Goal: Task Accomplishment & Management: Manage account settings

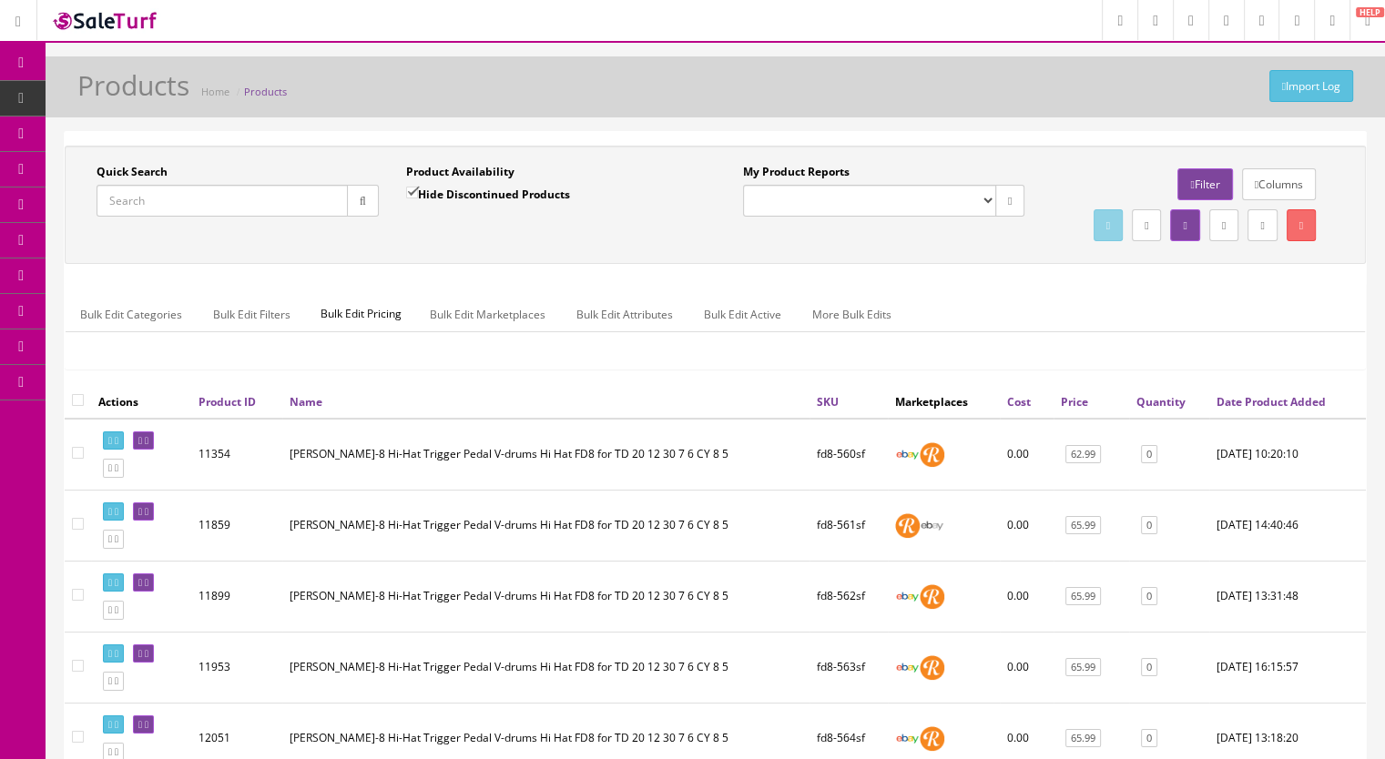
click at [145, 93] on span "Products" at bounding box center [139, 97] width 45 height 15
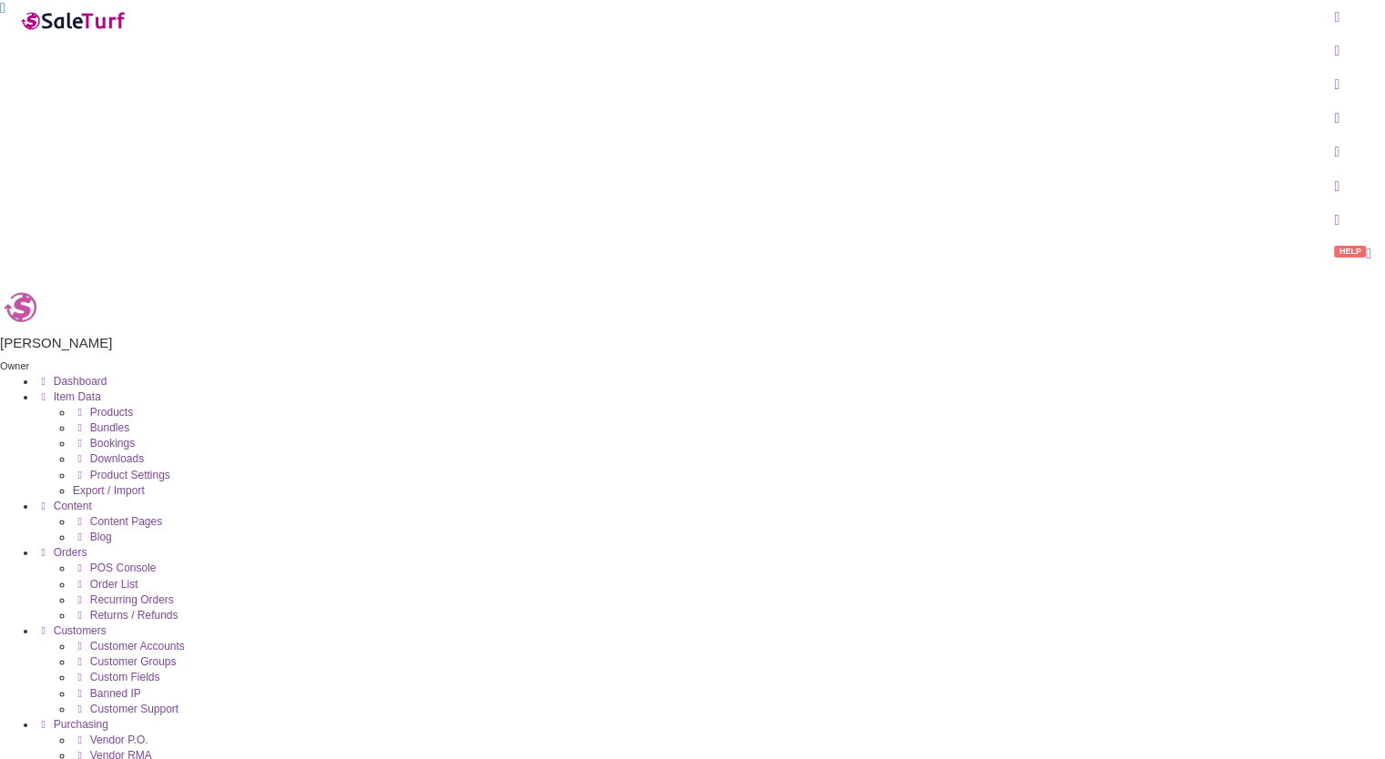
click at [133, 406] on span "Products" at bounding box center [111, 412] width 43 height 13
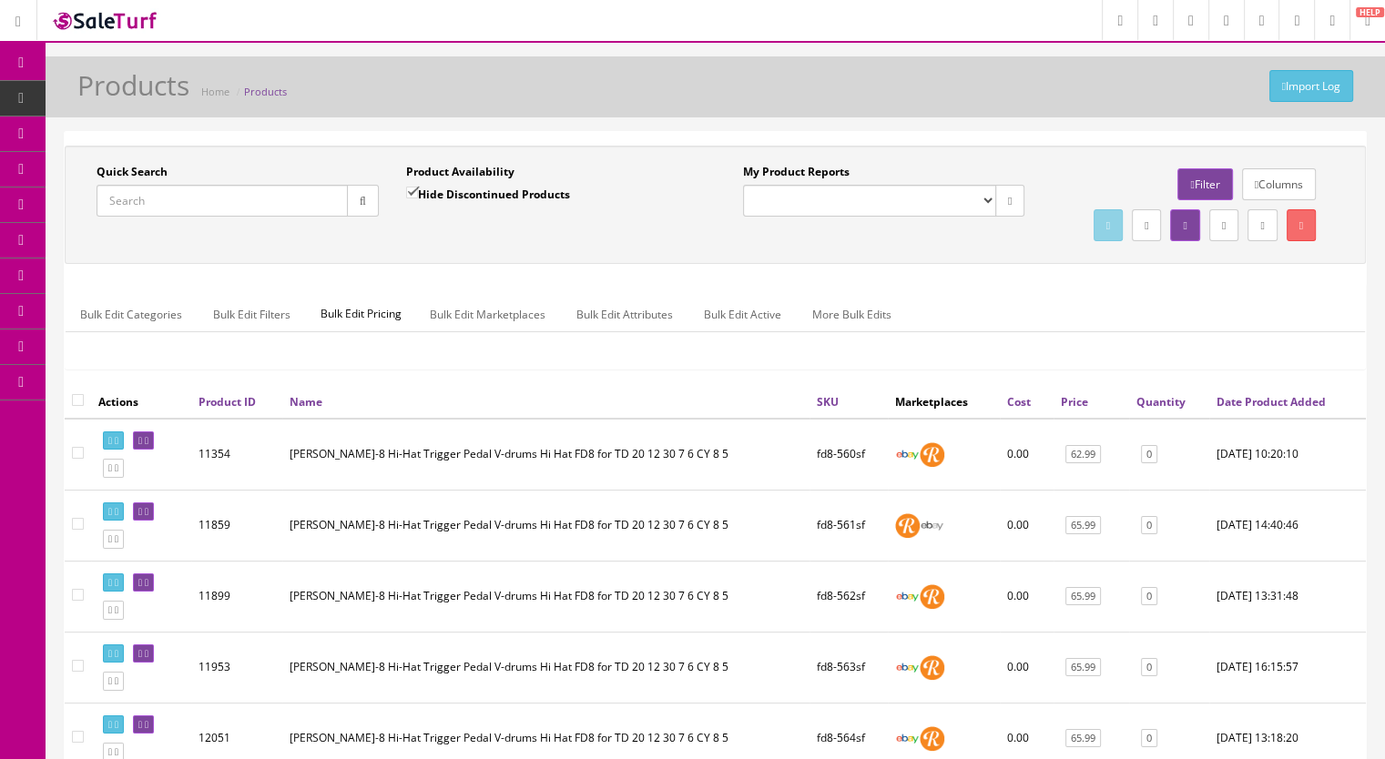
click at [142, 198] on input "Quick Search" at bounding box center [222, 201] width 251 height 32
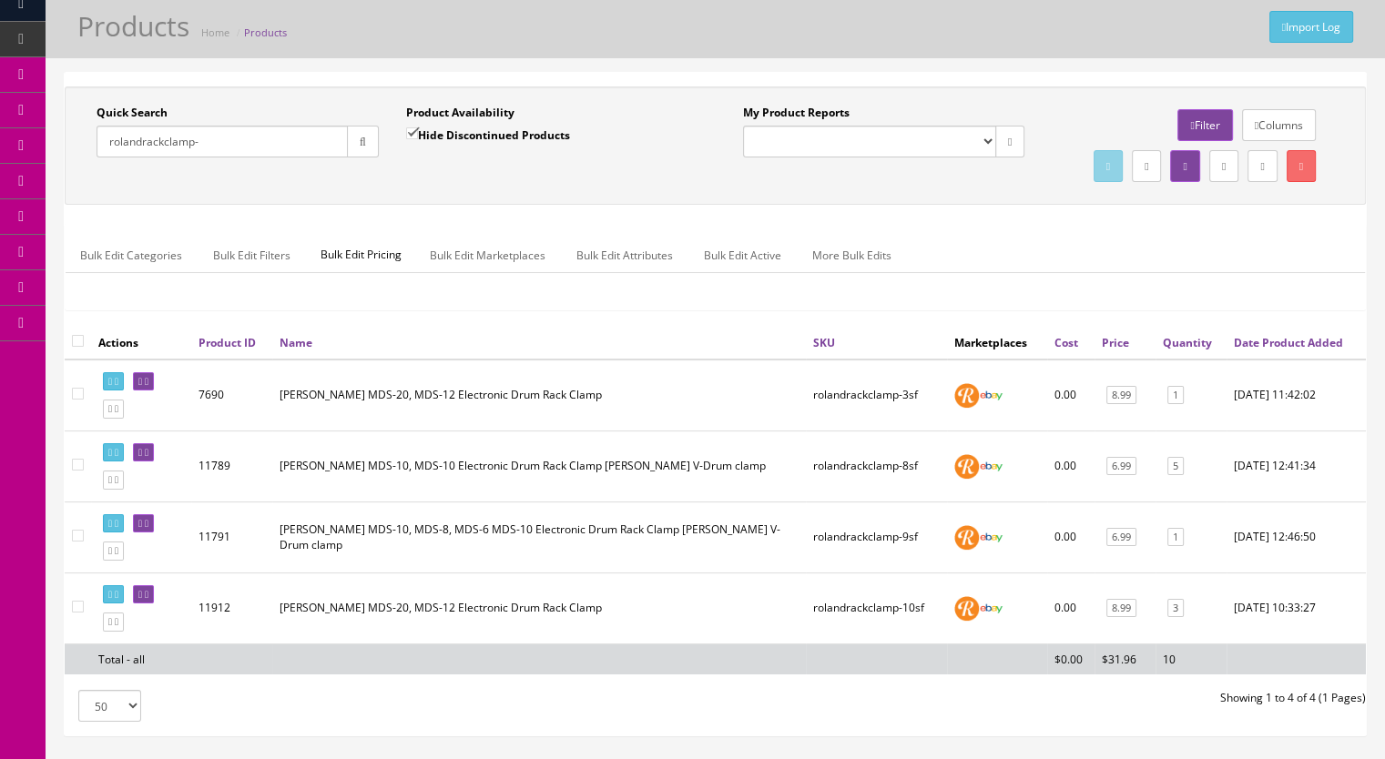
scroll to position [91, 0]
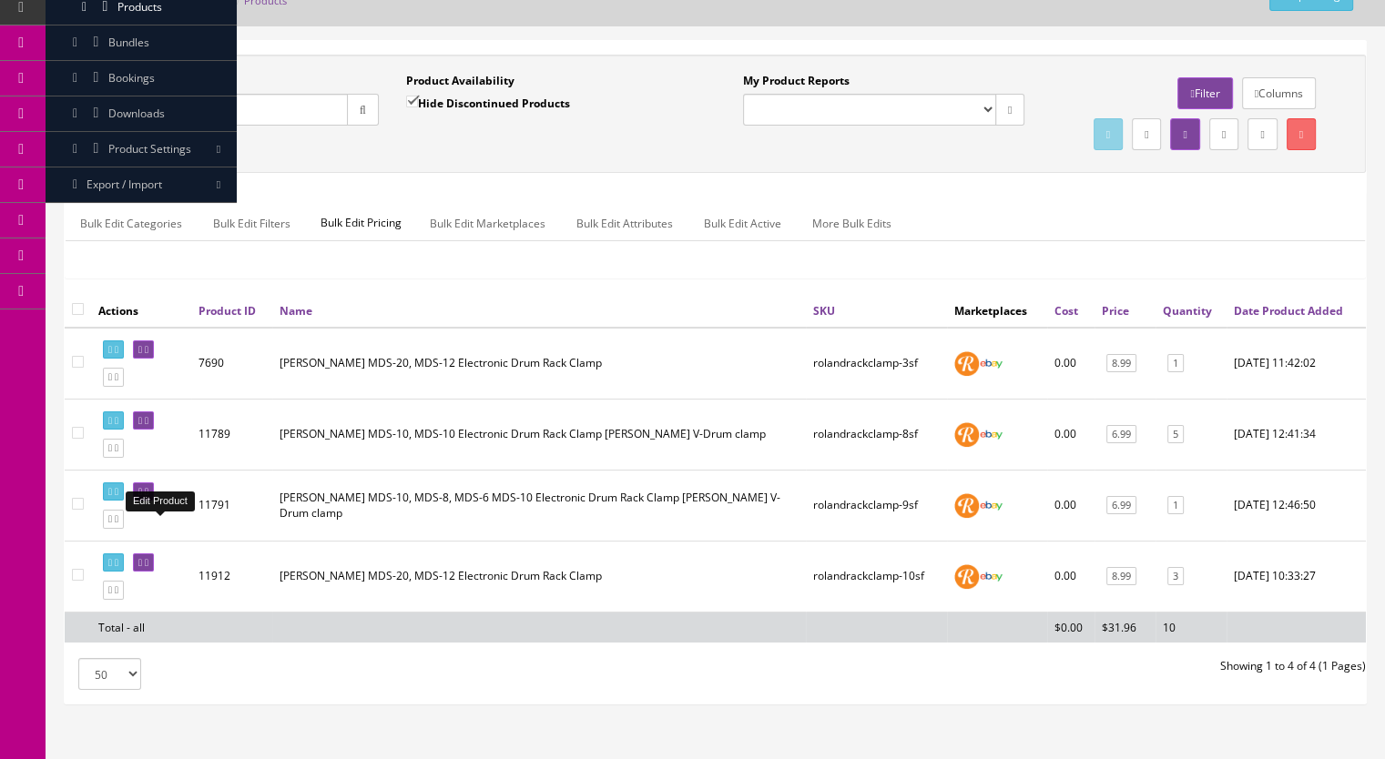
type input "rolandrackclamp-"
click at [148, 497] on icon at bounding box center [147, 492] width 4 height 10
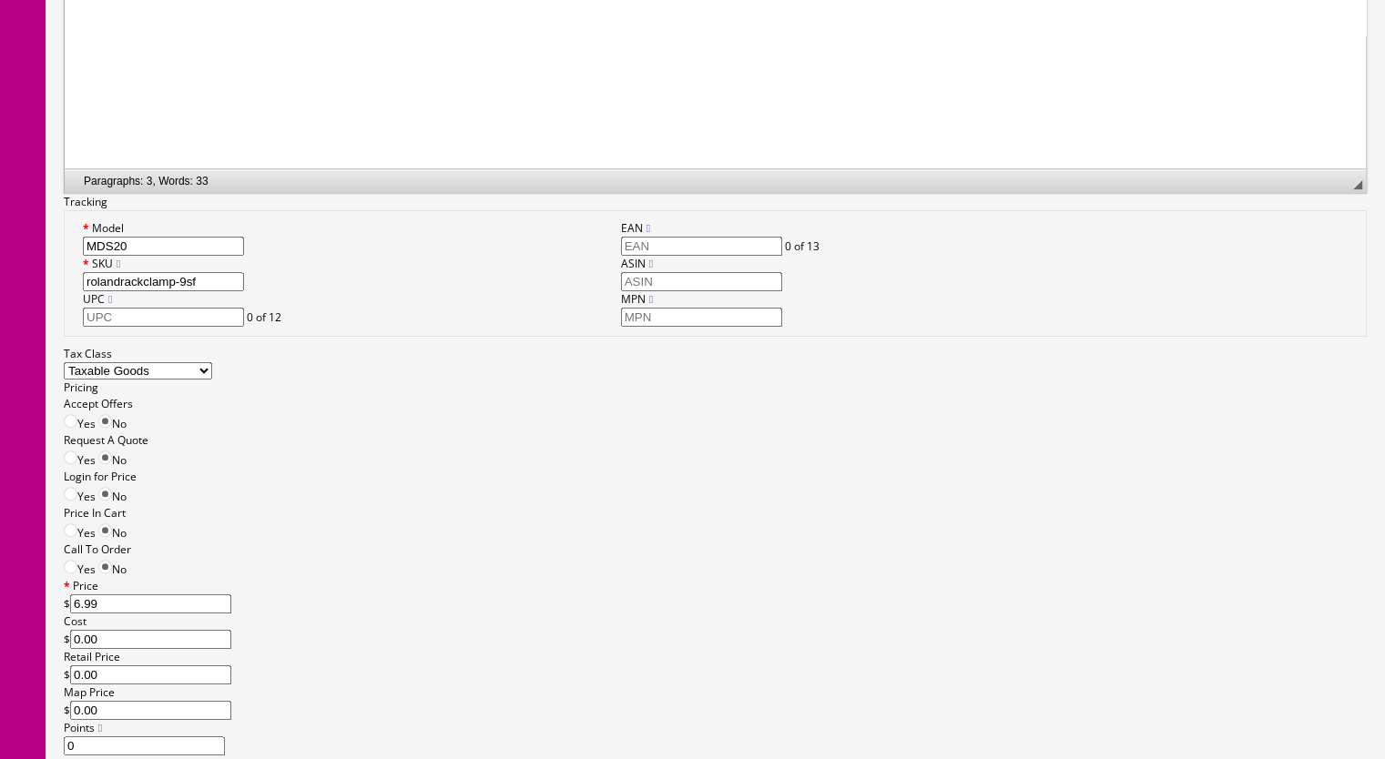
scroll to position [1821, 0]
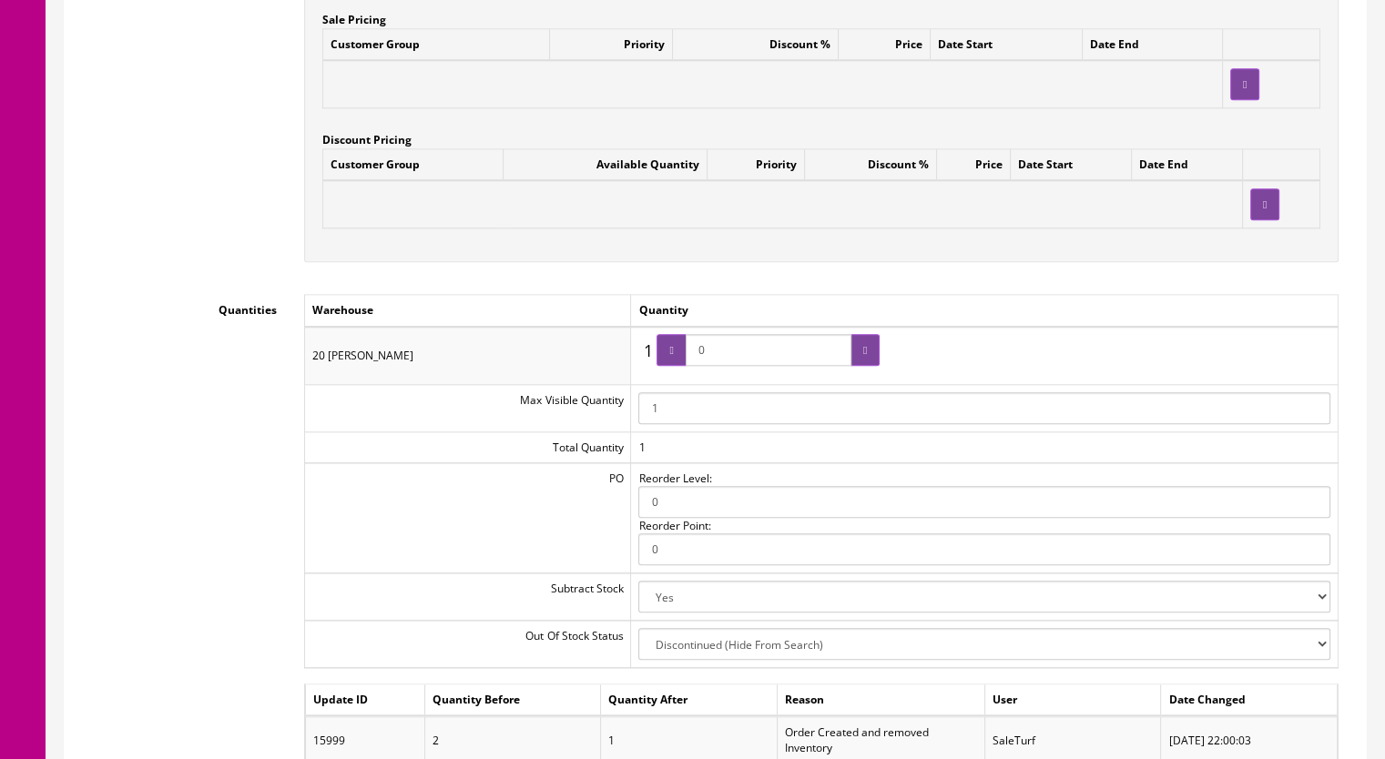
click at [678, 338] on span "0" at bounding box center [768, 350] width 223 height 32
type input "2"
click at [863, 345] on icon at bounding box center [865, 350] width 4 height 11
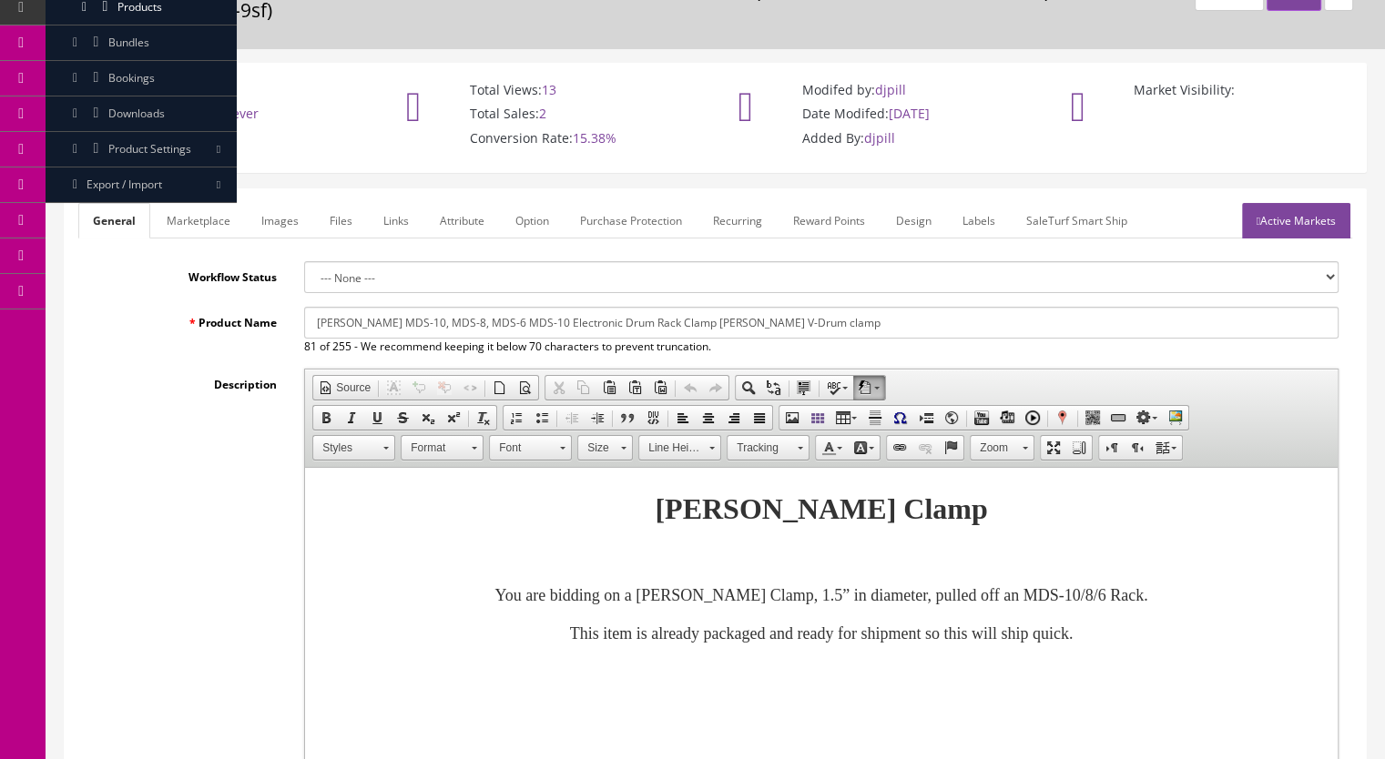
scroll to position [0, 0]
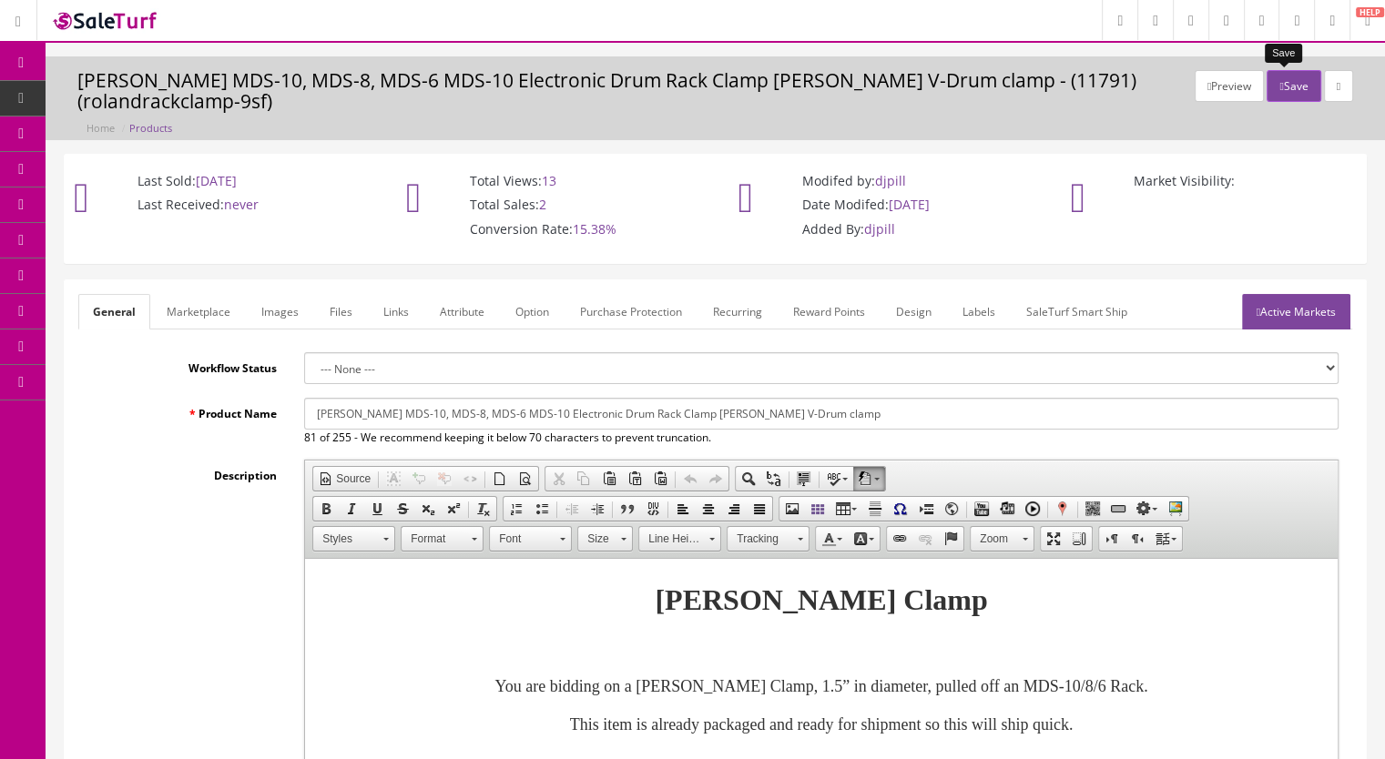
click at [1291, 70] on button "Save" at bounding box center [1294, 86] width 54 height 32
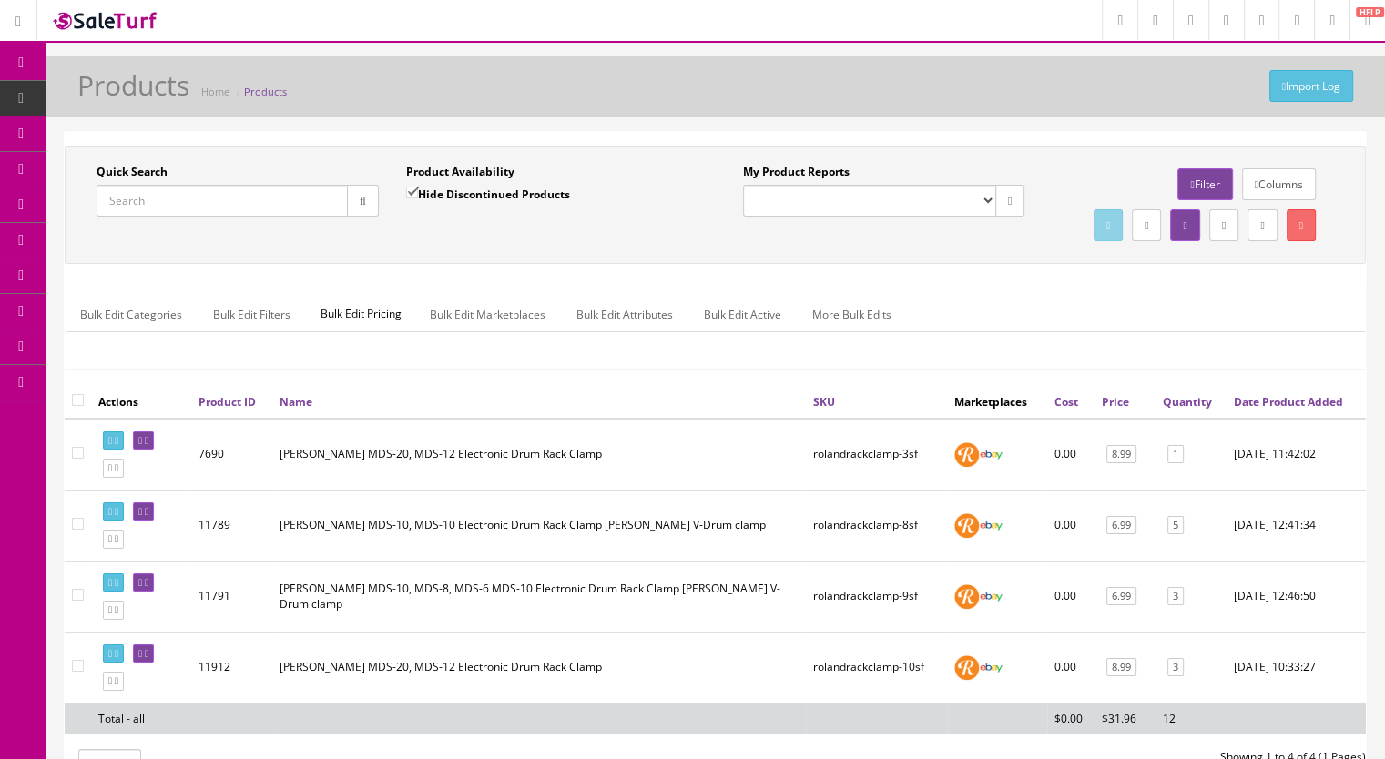
click at [164, 212] on input "Quick Search" at bounding box center [222, 201] width 251 height 32
paste input "RolandRackClampx2-3f"
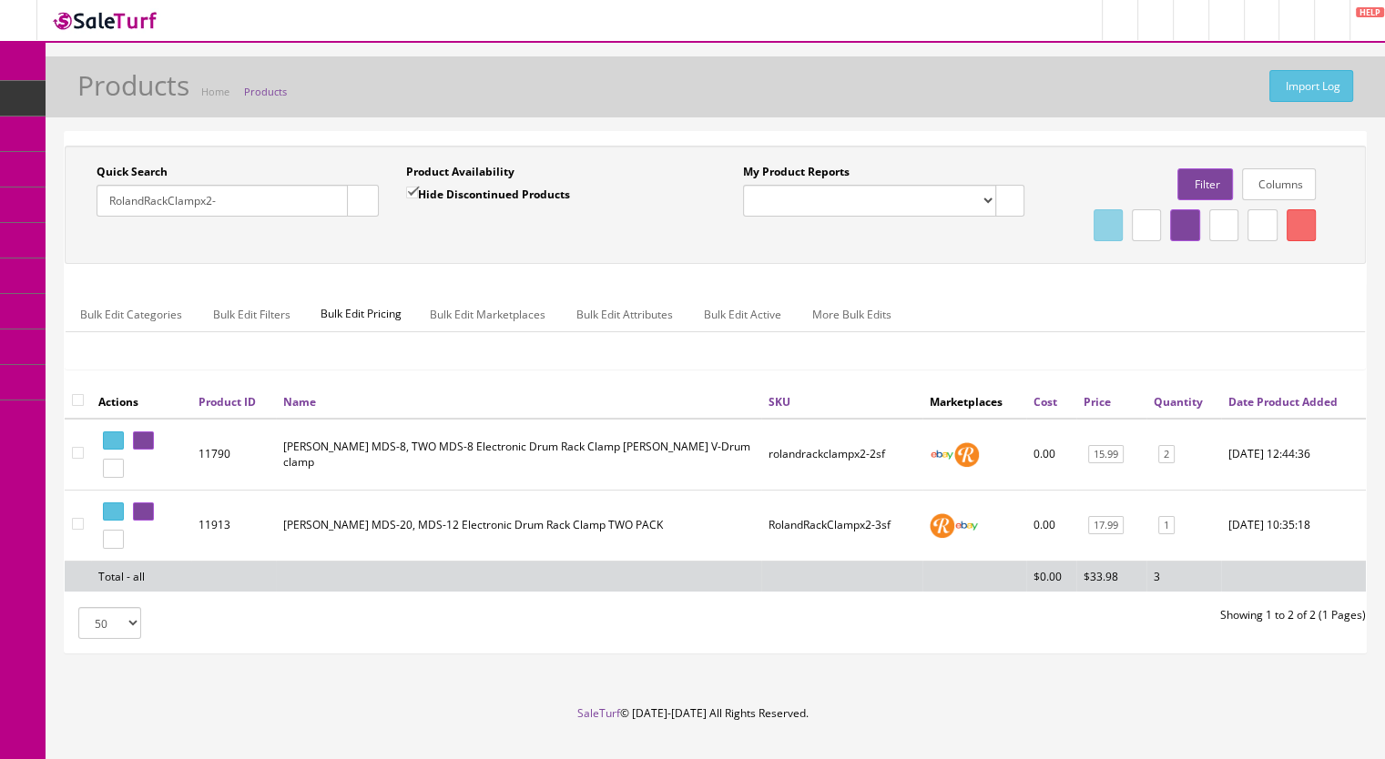
drag, startPoint x: 263, startPoint y: 201, endPoint x: 112, endPoint y: 202, distance: 151.2
click at [112, 202] on input "RolandRackClampx2-" at bounding box center [222, 201] width 251 height 32
type input "R"
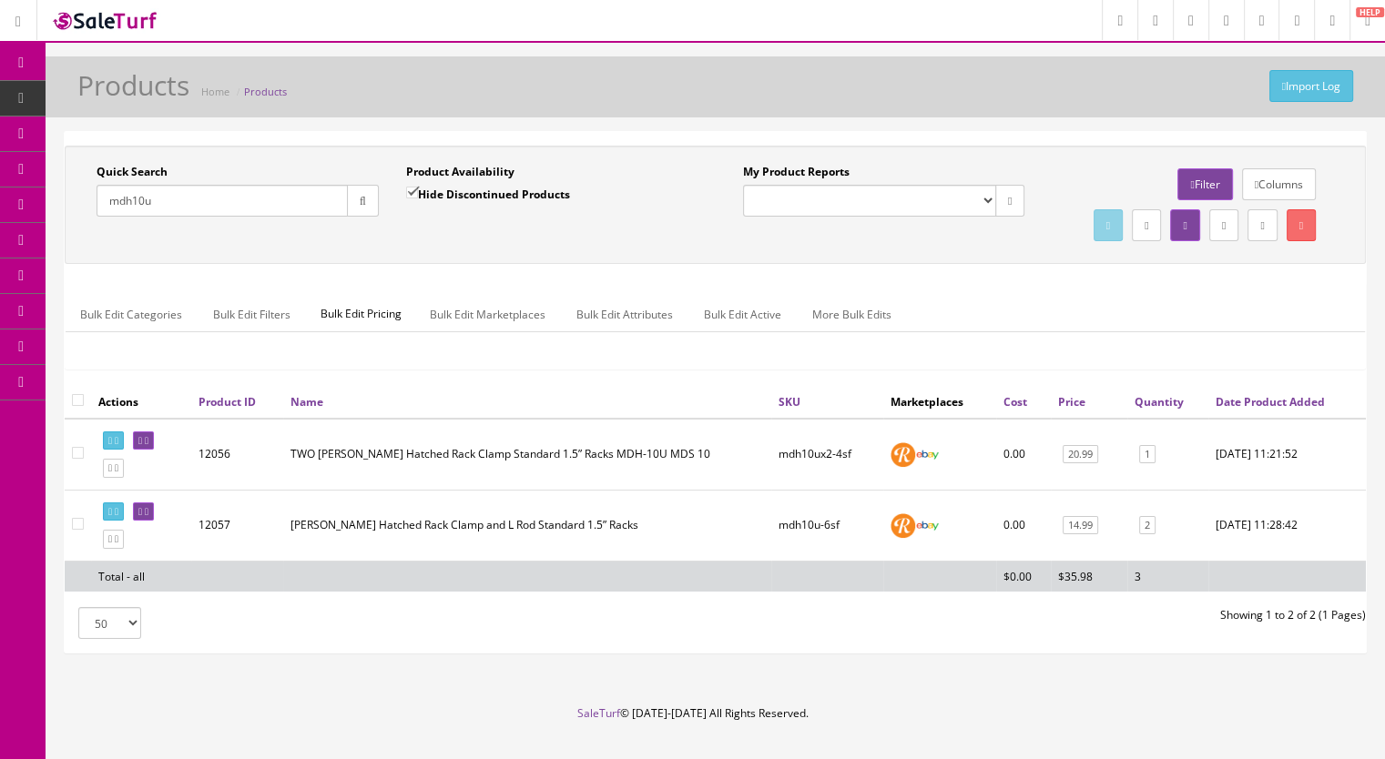
click at [210, 204] on input "mdh10u" at bounding box center [222, 201] width 251 height 32
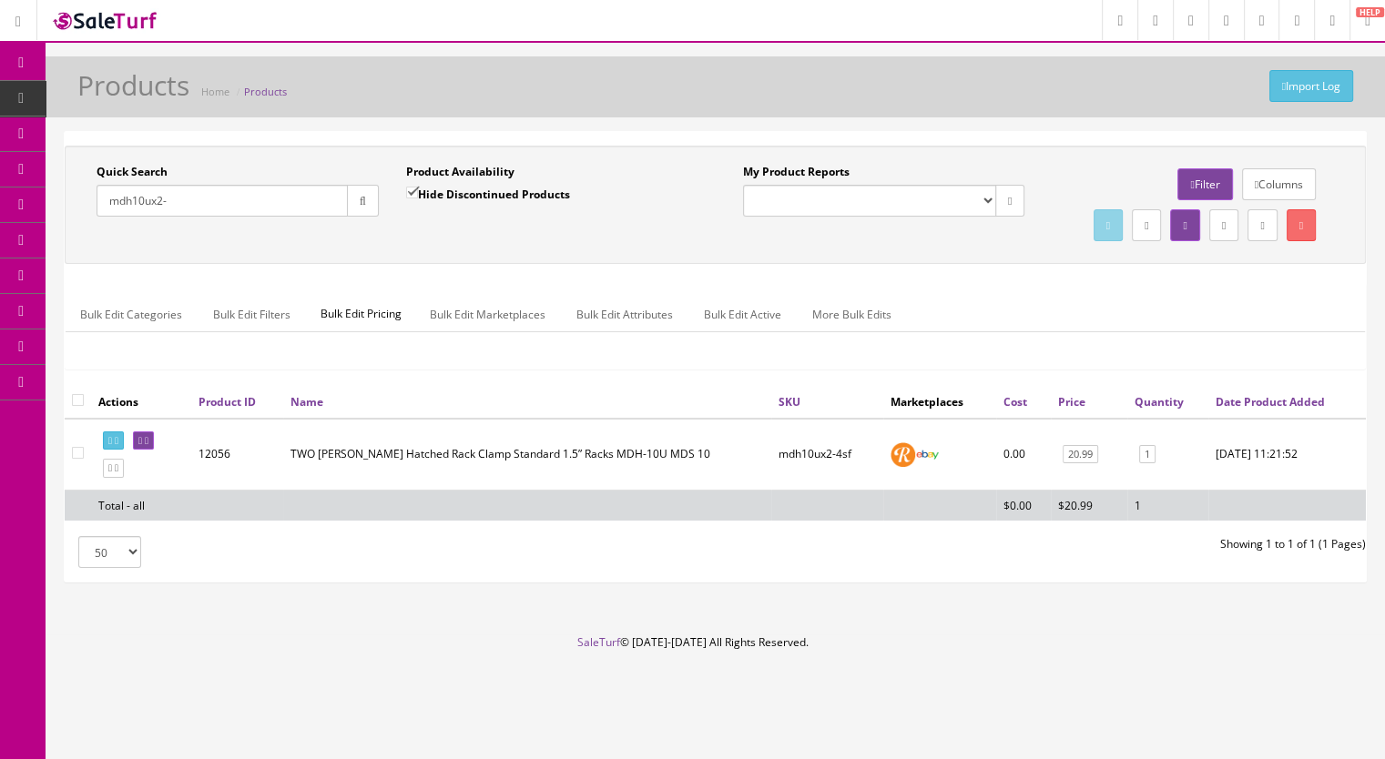
type input "mdh10ux2-"
click at [124, 478] on link at bounding box center [113, 468] width 21 height 19
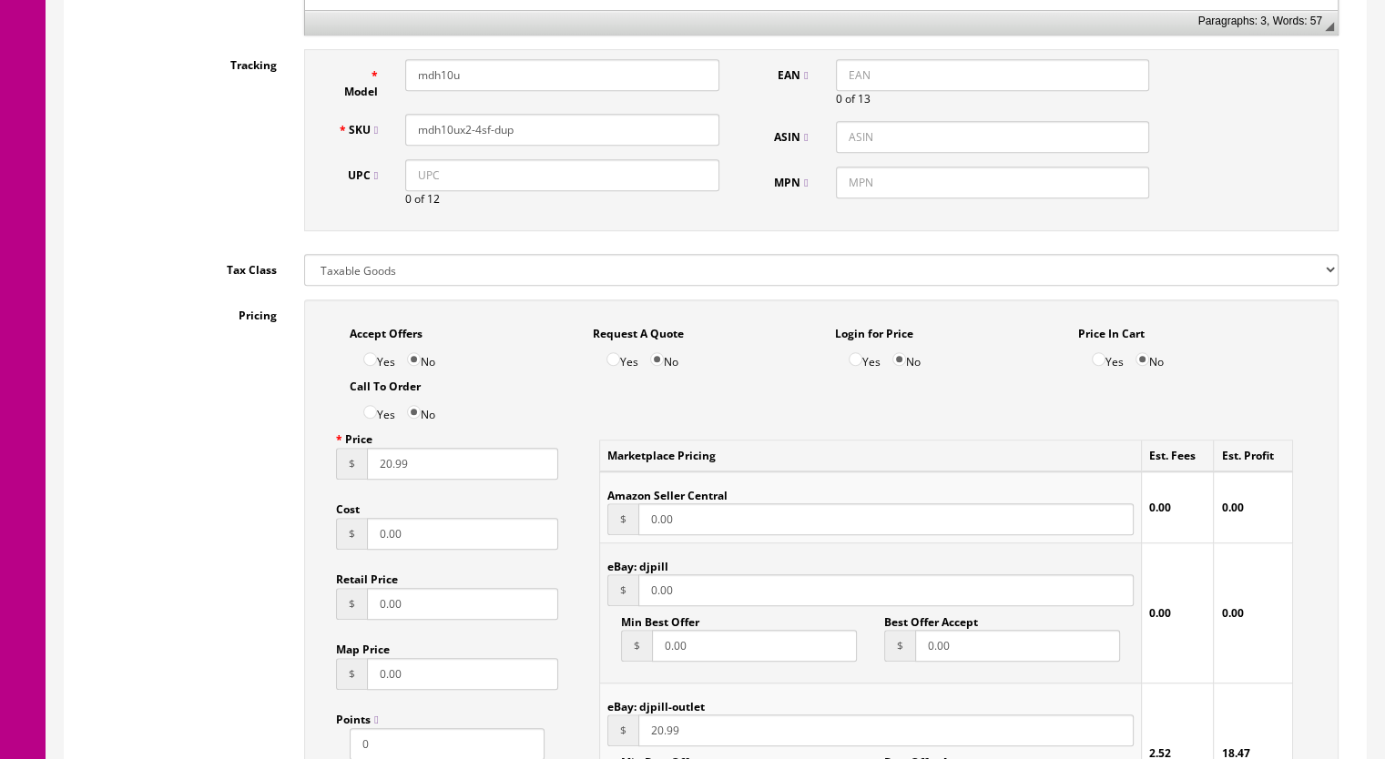
scroll to position [637, 0]
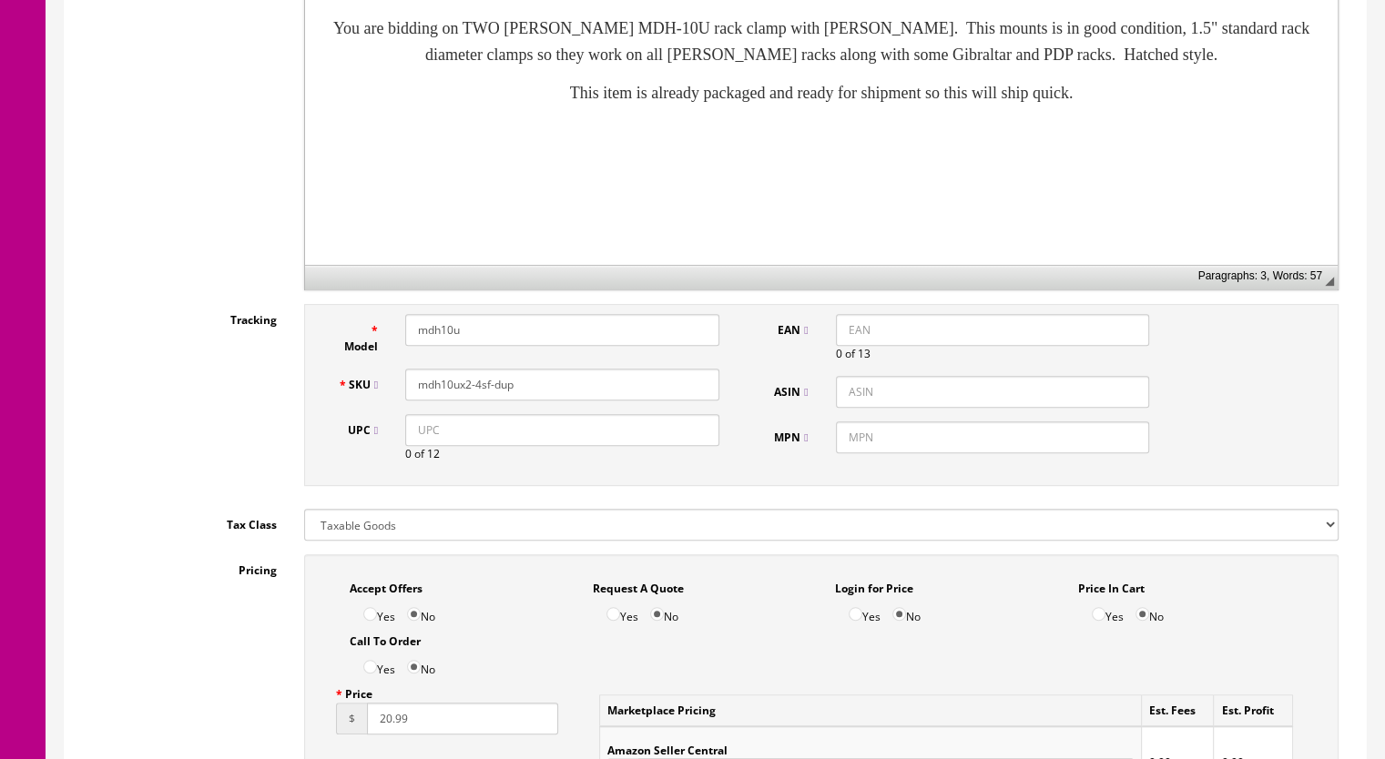
drag, startPoint x: 529, startPoint y: 383, endPoint x: 475, endPoint y: 393, distance: 54.7
click at [475, 393] on input "mdh10ux2-4sf-dup" at bounding box center [562, 385] width 314 height 32
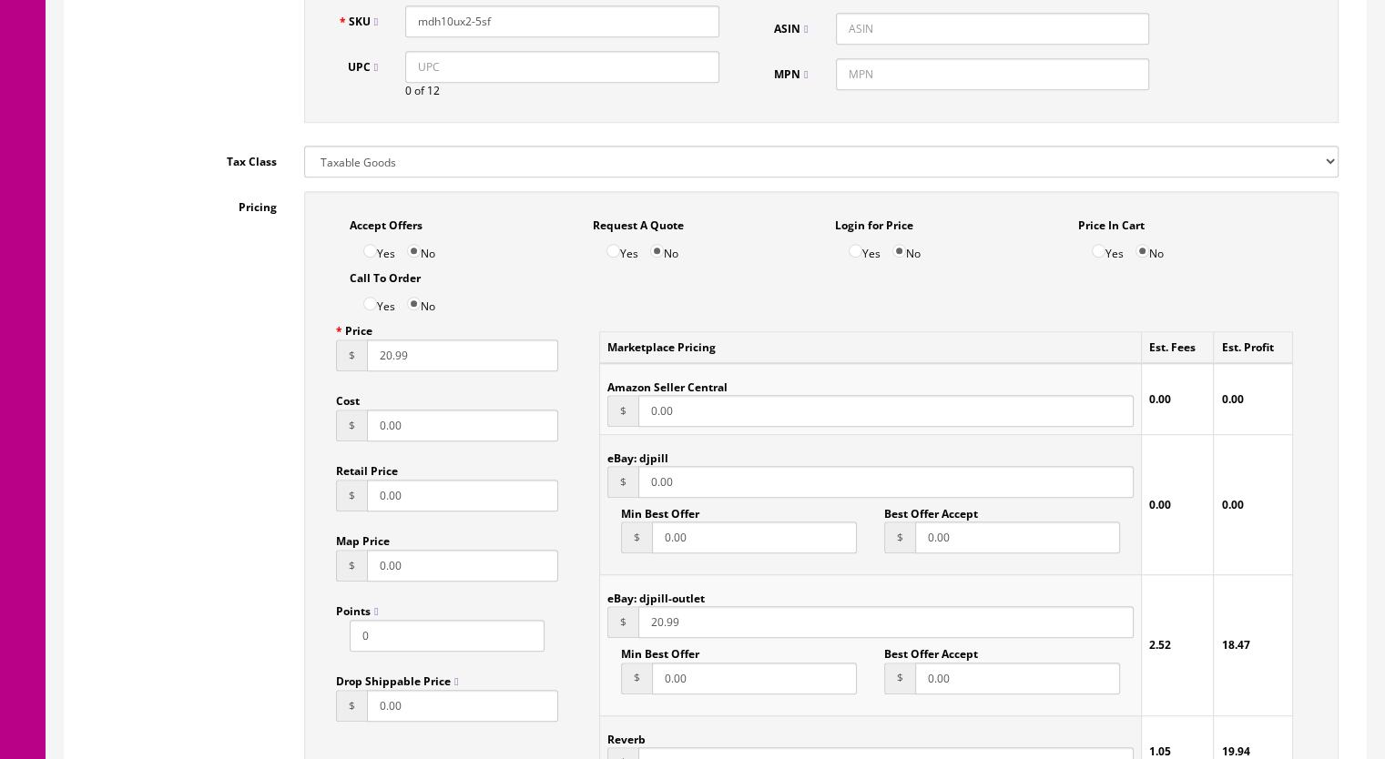
scroll to position [1002, 0]
type input "mdh10ux2-5sf"
click at [383, 365] on input "20.99" at bounding box center [462, 355] width 191 height 32
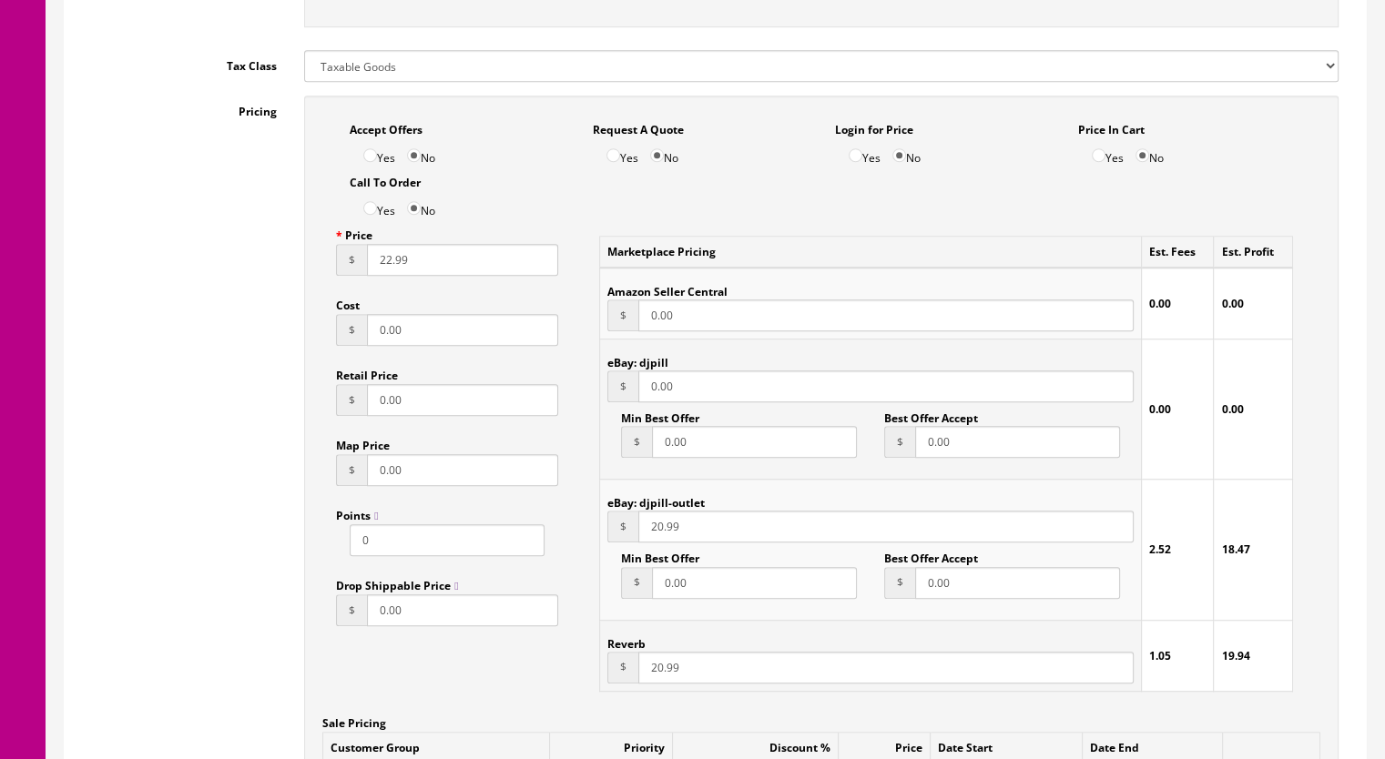
scroll to position [1548, 0]
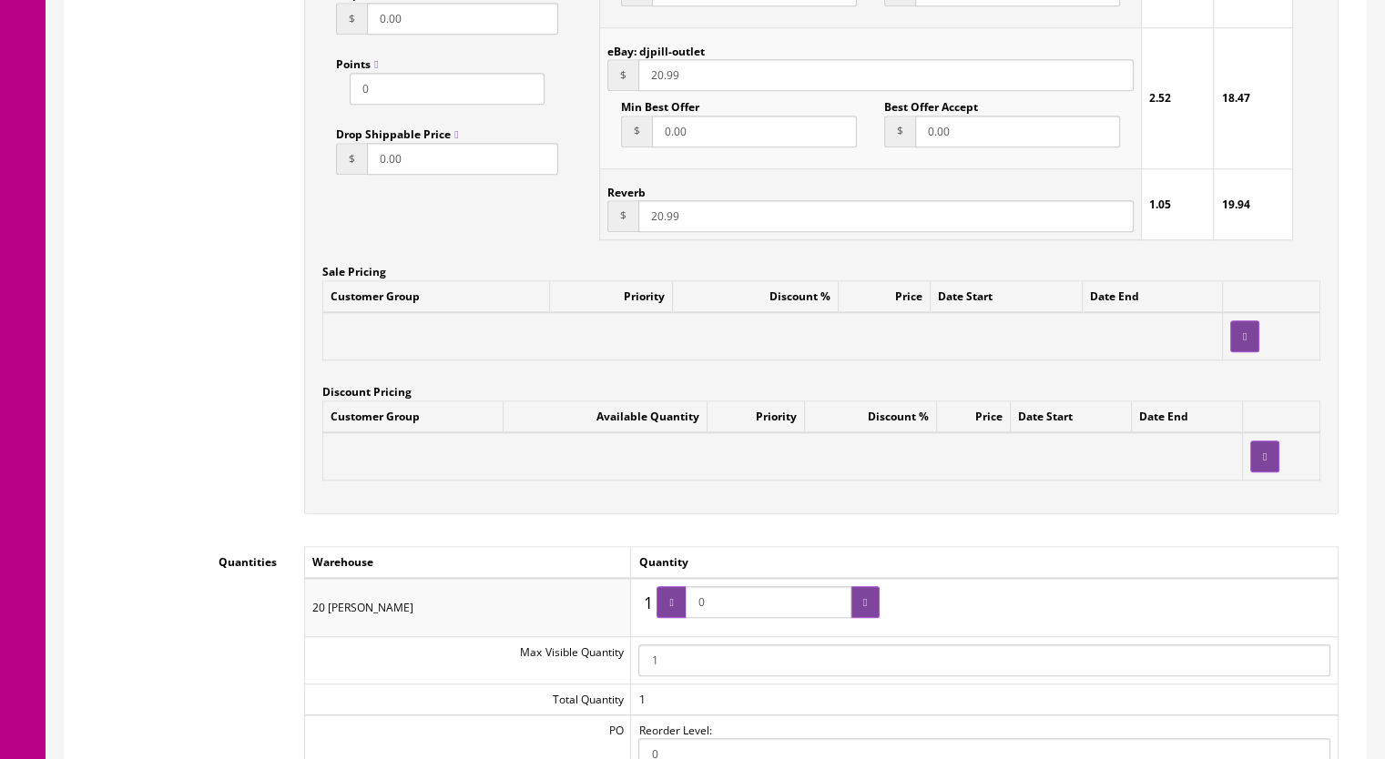
type input "22.99"
click at [655, 224] on input "20.99" at bounding box center [885, 216] width 495 height 32
type input "22.99"
click at [658, 83] on input "20.99" at bounding box center [885, 75] width 495 height 32
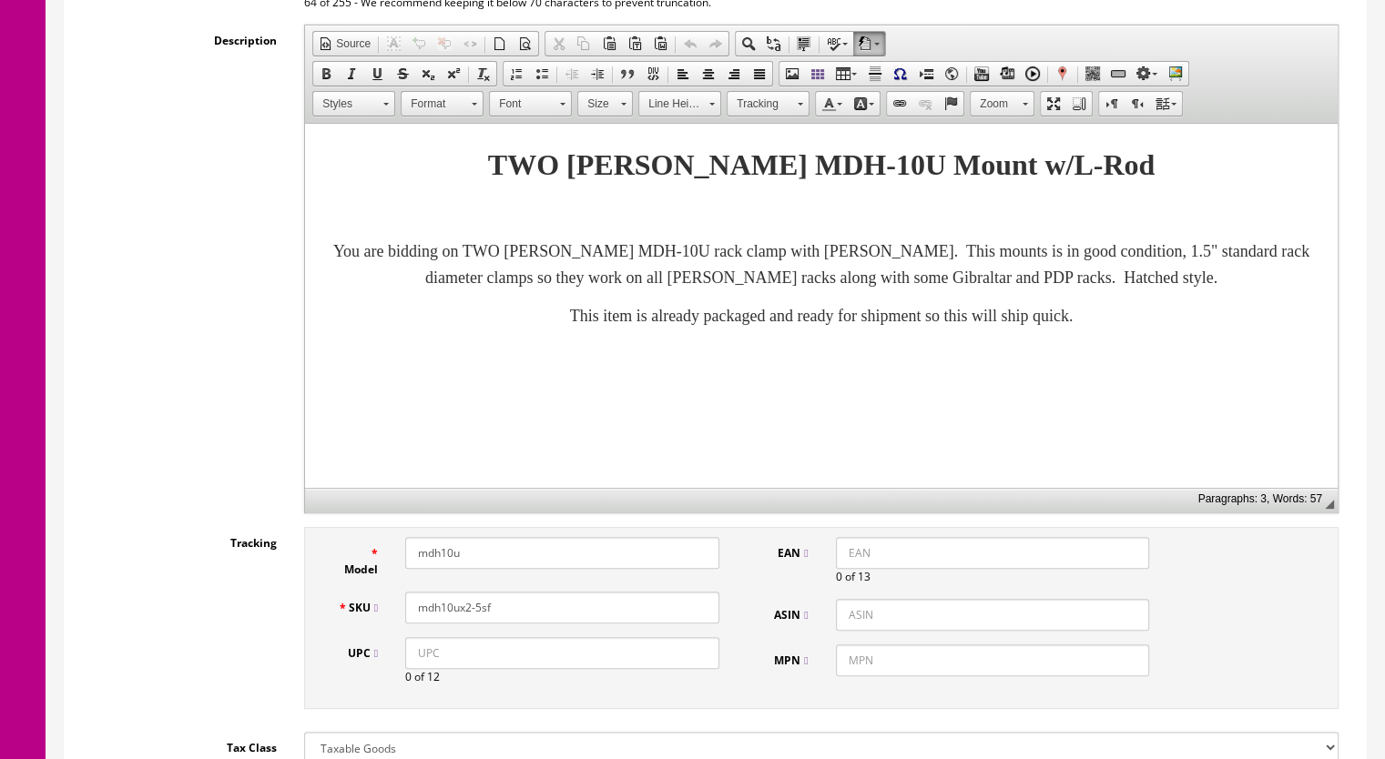
scroll to position [273, 0]
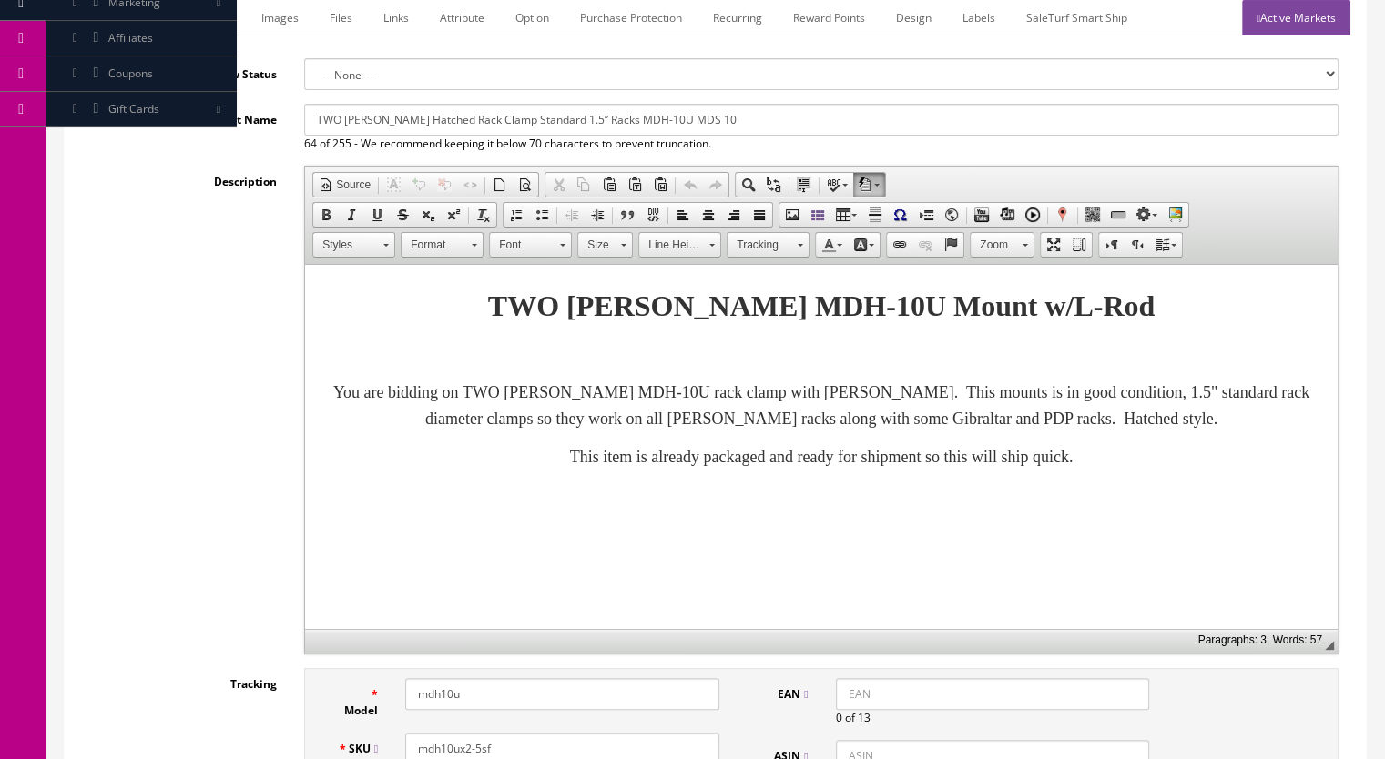
type input "22.99"
click at [198, 17] on link "Marketplace" at bounding box center [198, 18] width 93 height 36
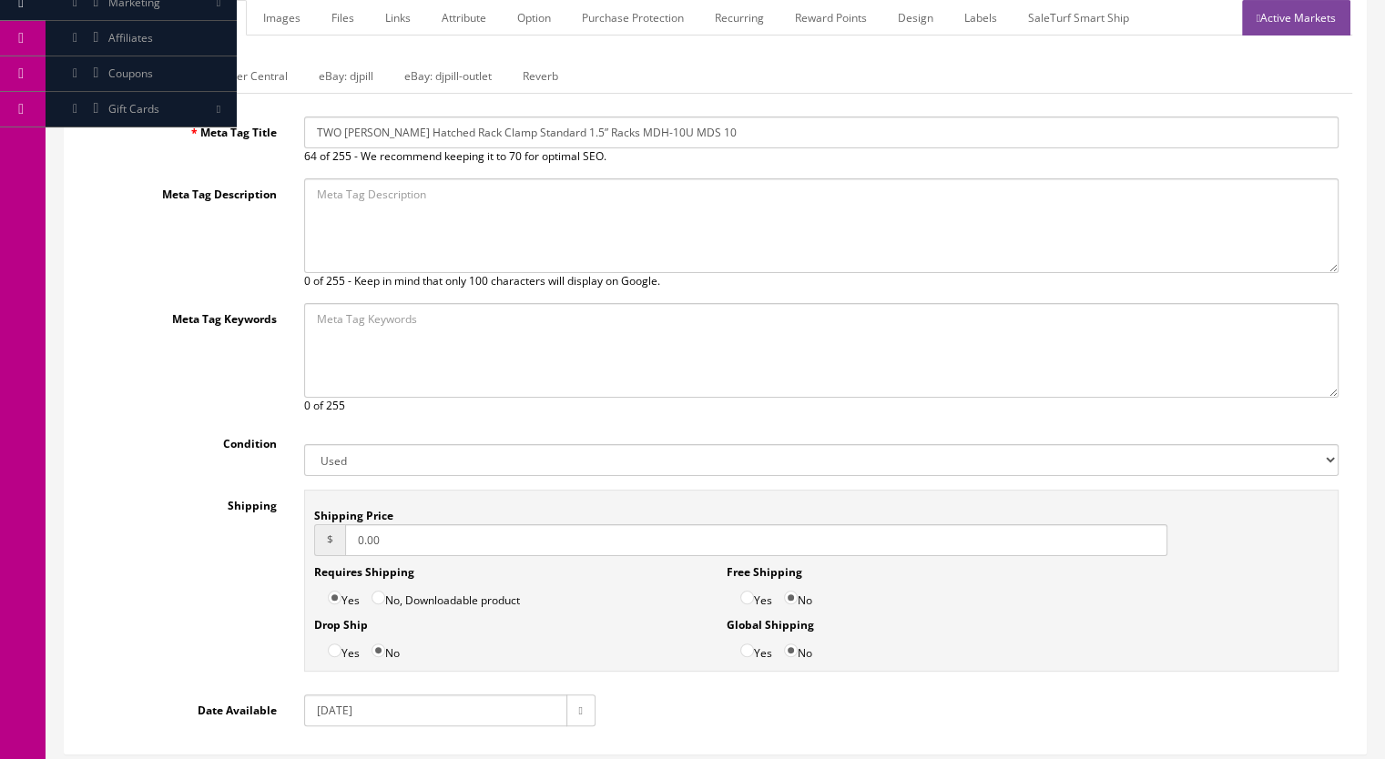
click at [552, 66] on link "Reverb" at bounding box center [540, 76] width 65 height 36
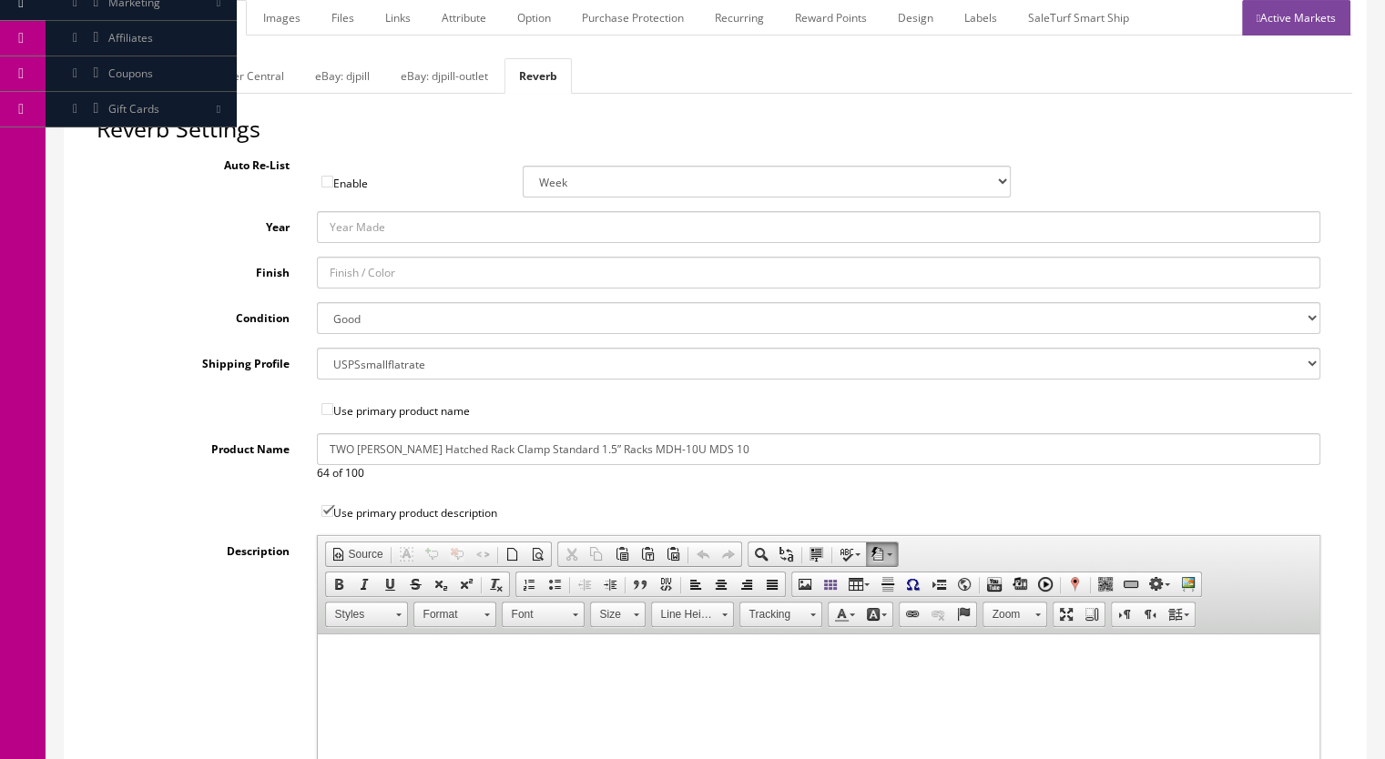
click at [278, 16] on link "Images" at bounding box center [282, 18] width 66 height 36
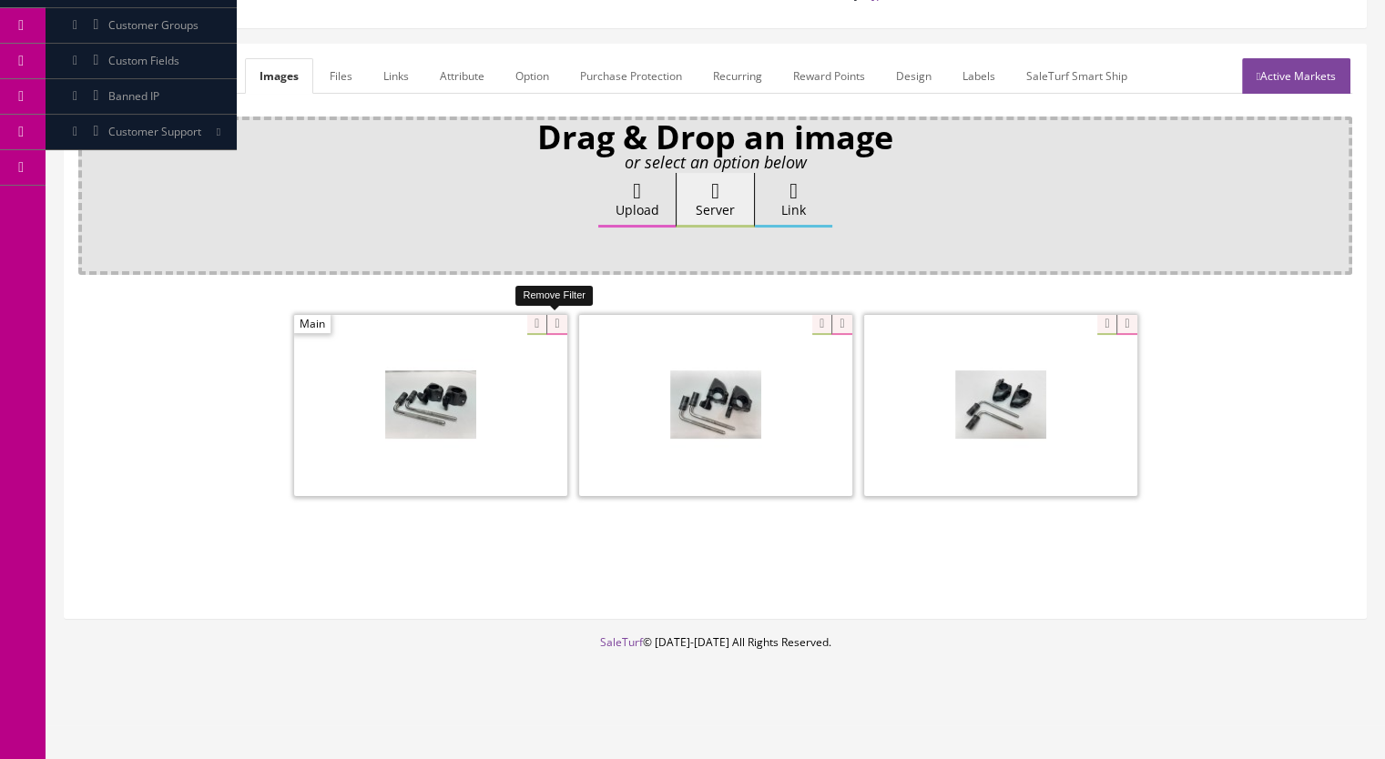
click at [556, 315] on icon at bounding box center [556, 325] width 20 height 20
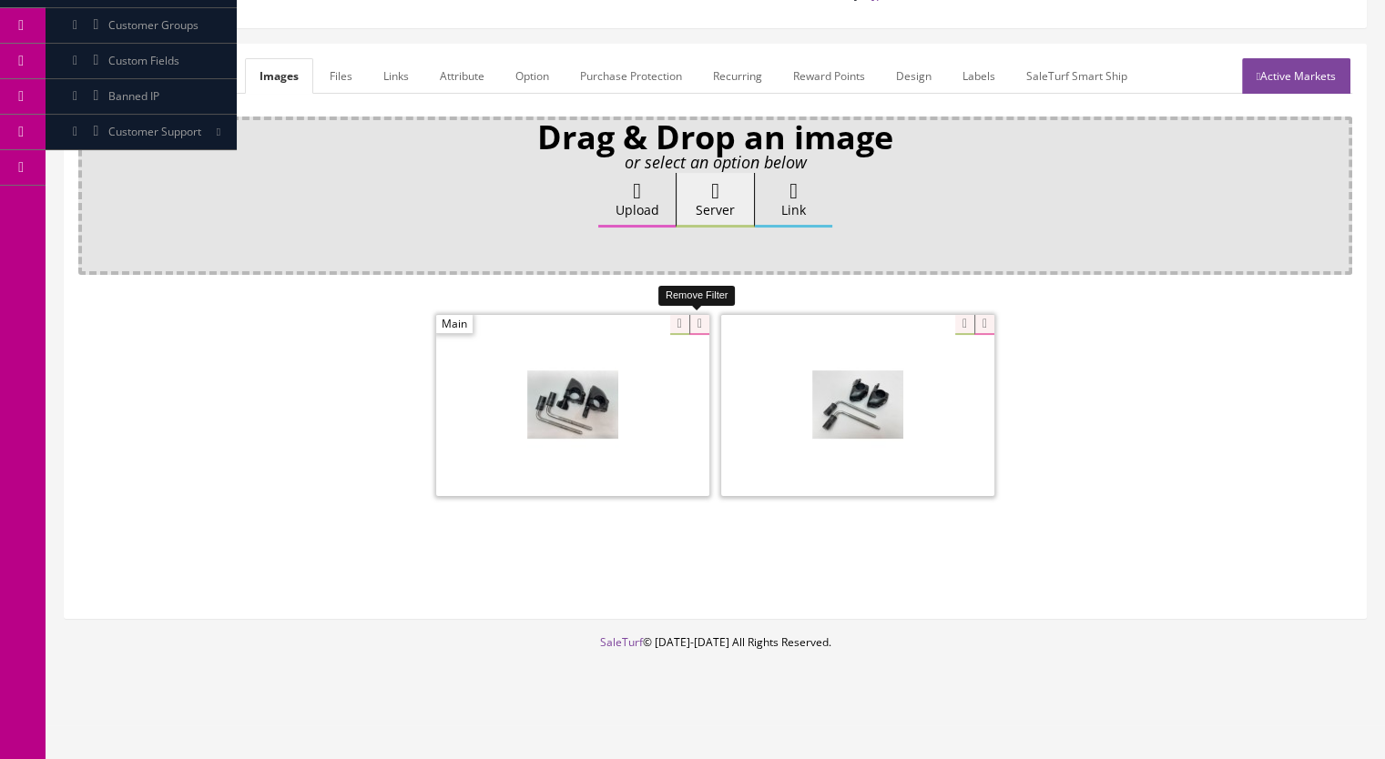
click at [706, 321] on icon at bounding box center [699, 325] width 20 height 20
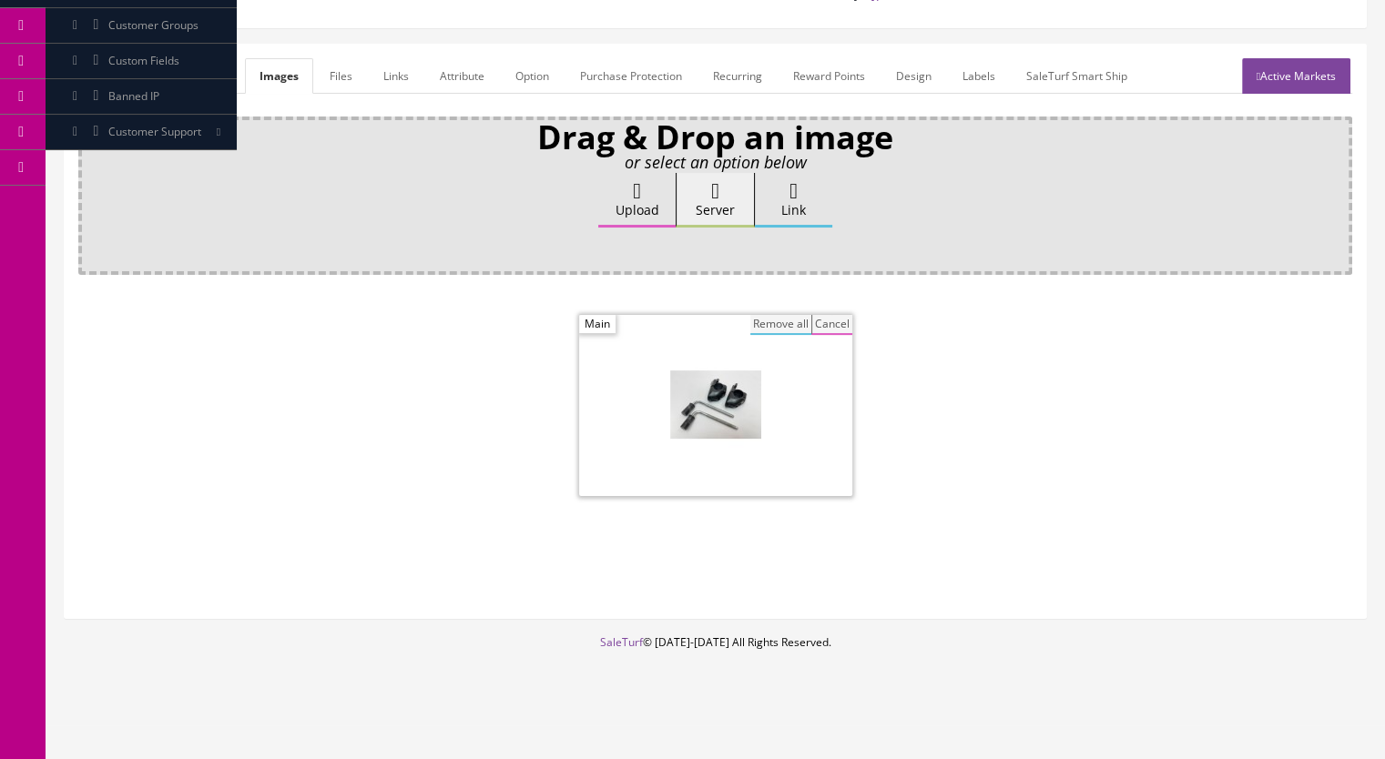
click at [780, 317] on button "Remove all" at bounding box center [780, 325] width 61 height 20
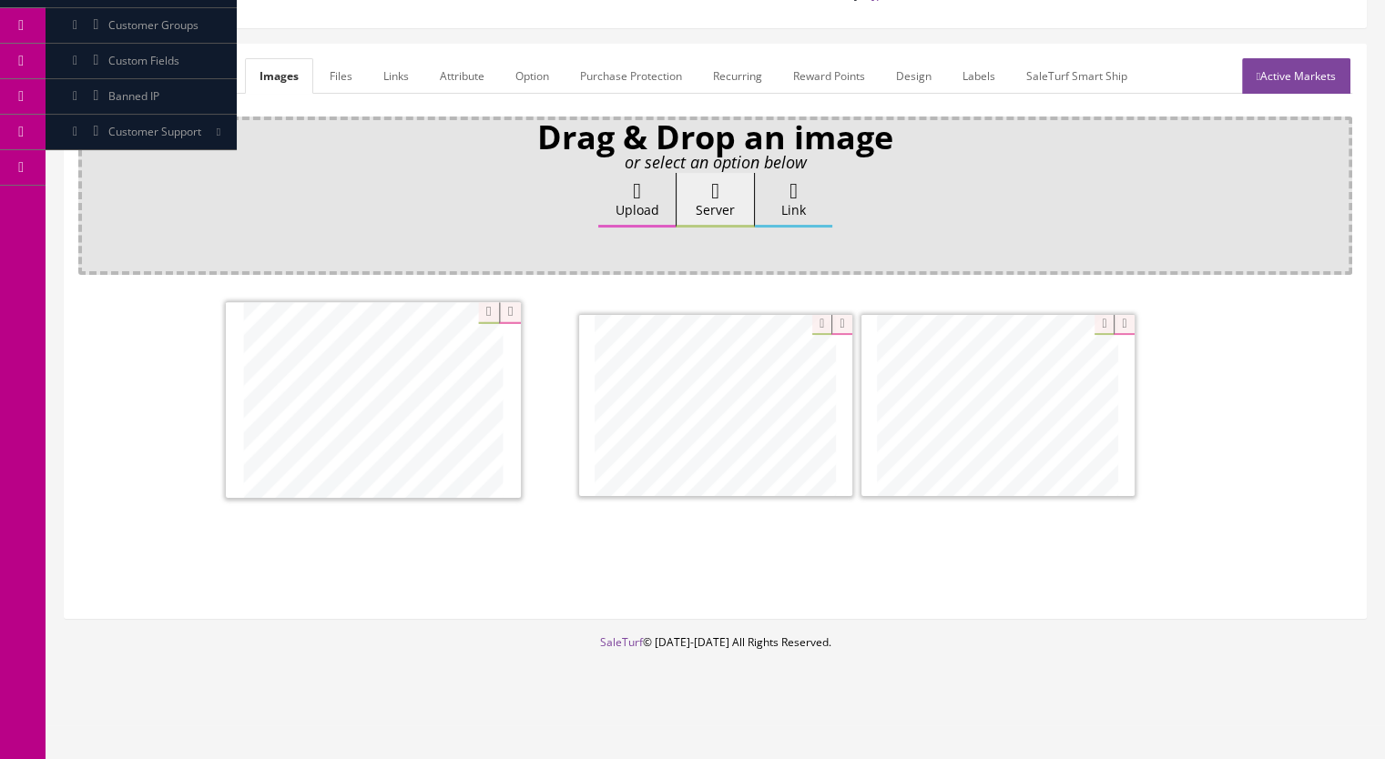
drag, startPoint x: 769, startPoint y: 445, endPoint x: 484, endPoint y: 442, distance: 284.2
click at [1294, 71] on link "Active Markets" at bounding box center [1296, 76] width 108 height 36
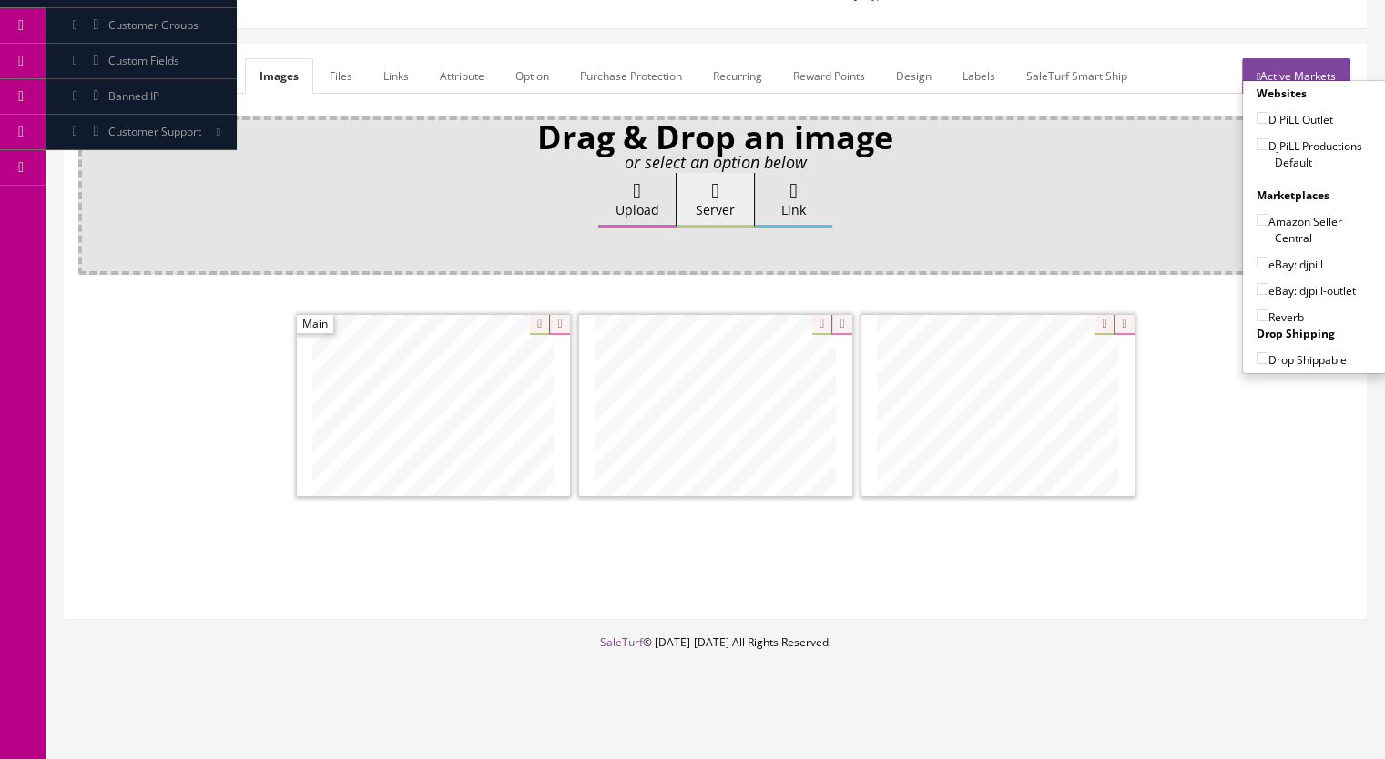
click at [1257, 144] on input"] "DjPiLL Productions - Default" at bounding box center [1263, 144] width 12 height 12
checkbox input"] "true"
click at [1257, 286] on input"] "eBay: djpill-outlet" at bounding box center [1263, 289] width 12 height 12
checkbox input"] "true"
click at [1257, 310] on input"] "Reverb" at bounding box center [1263, 316] width 12 height 12
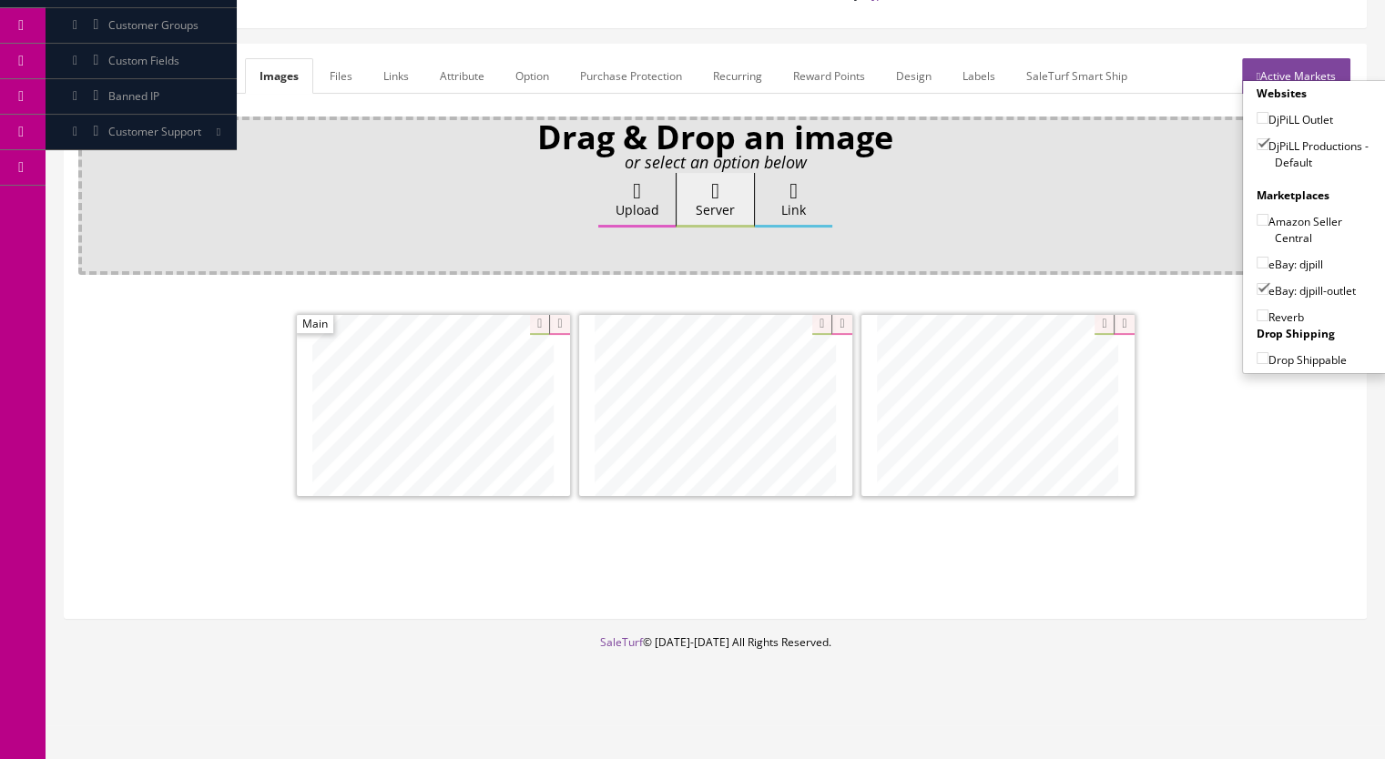
checkbox input"] "true"
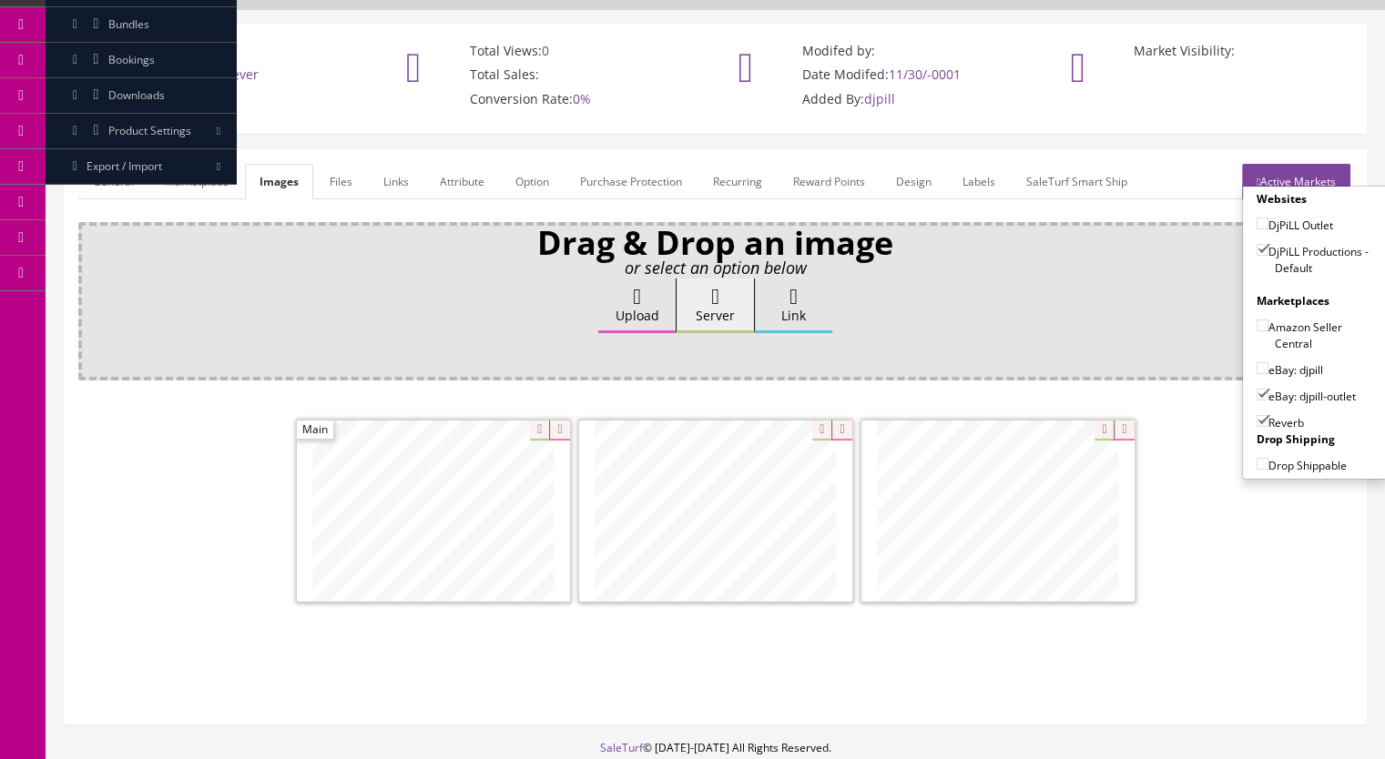
scroll to position [0, 0]
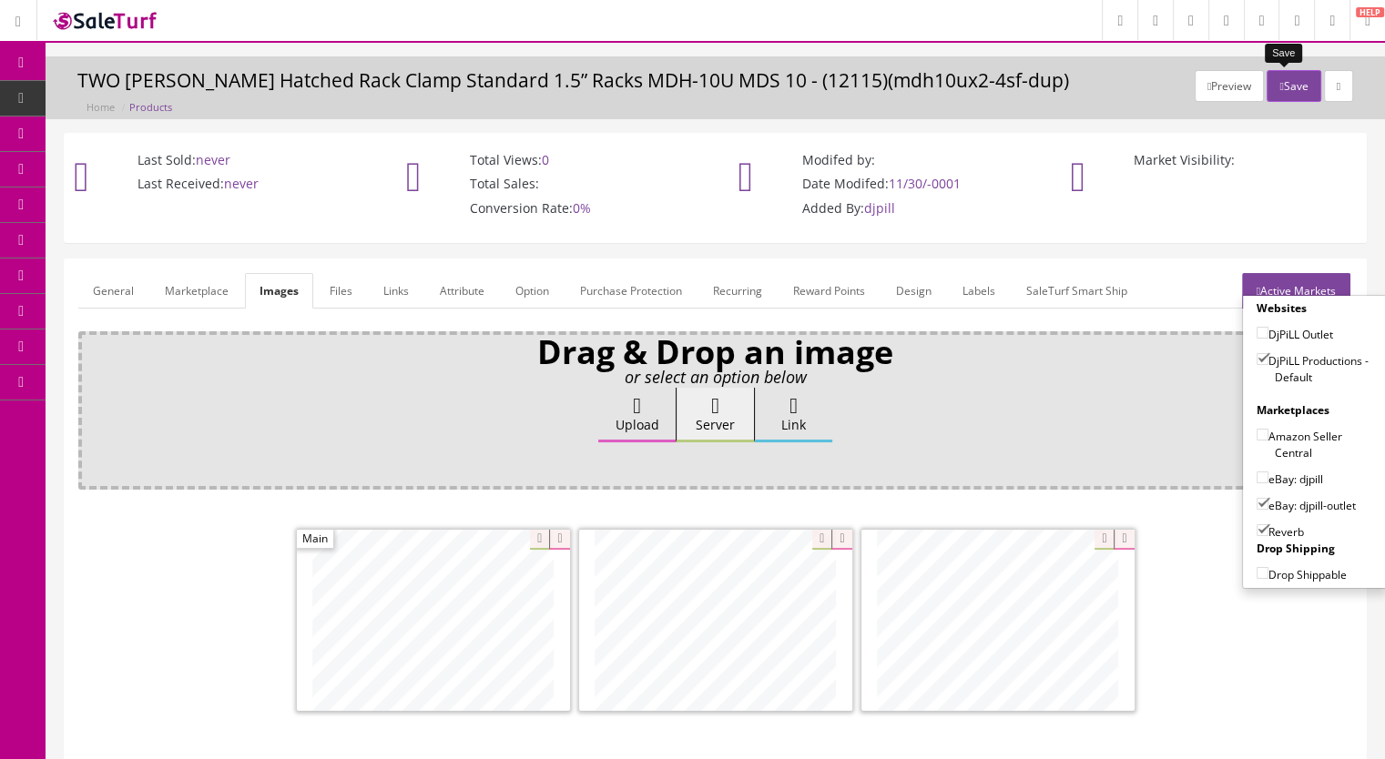
click at [1289, 87] on button "Save" at bounding box center [1294, 86] width 54 height 32
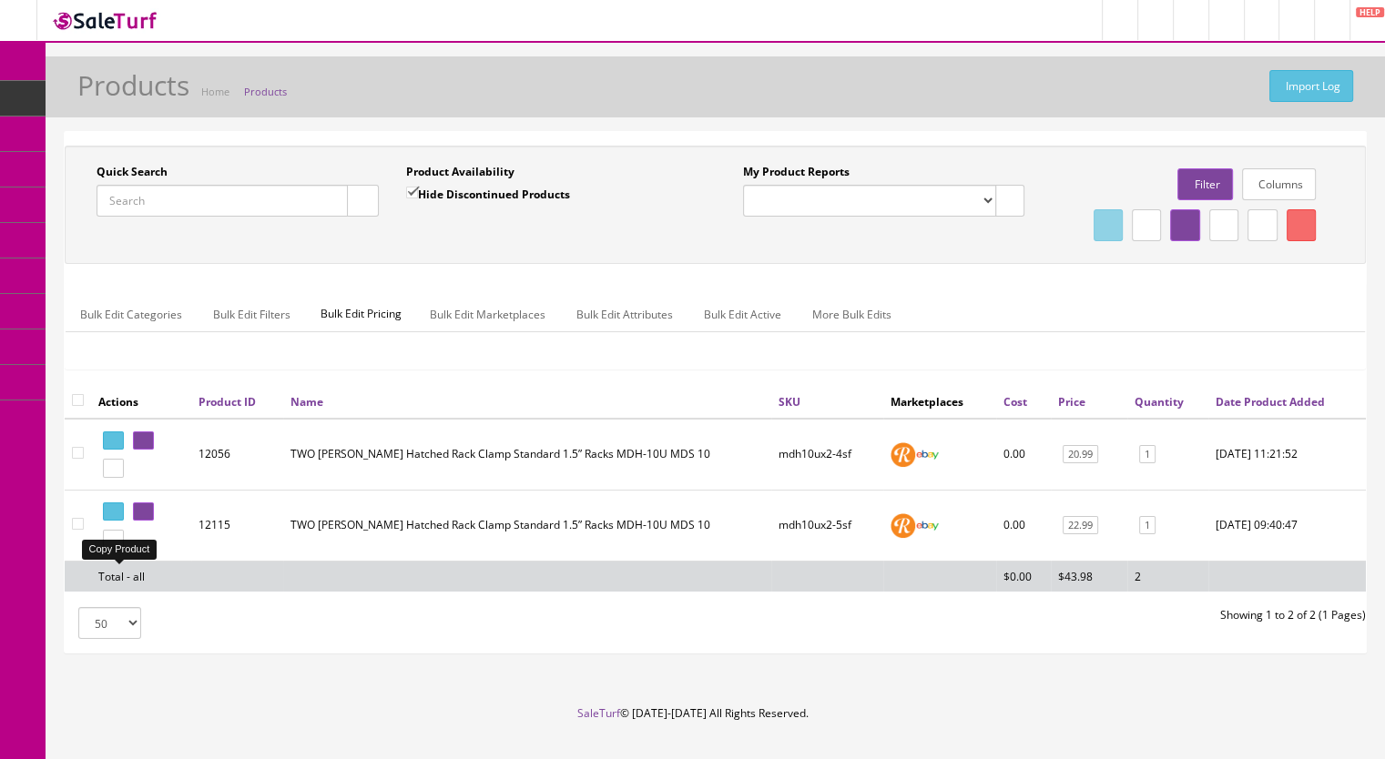
click at [118, 545] on icon at bounding box center [117, 540] width 4 height 10
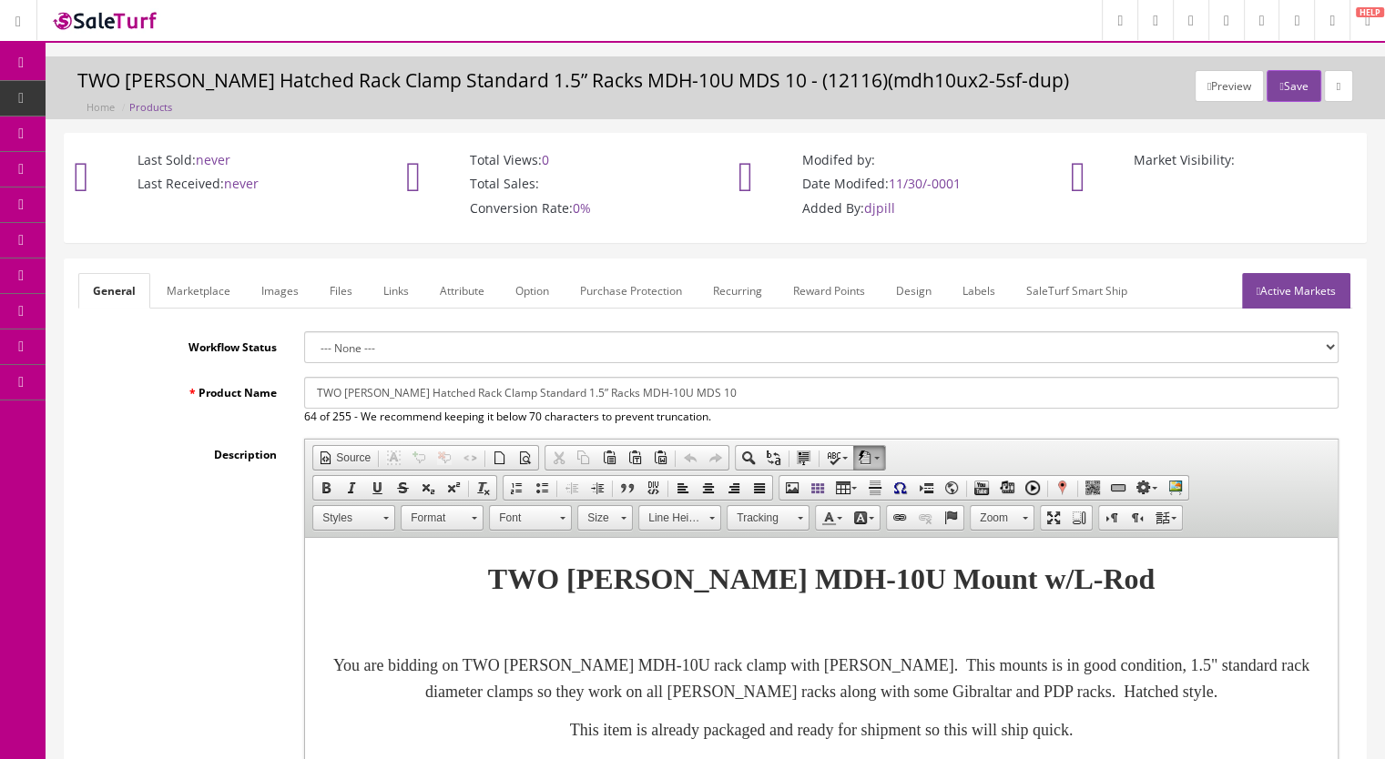
scroll to position [546, 0]
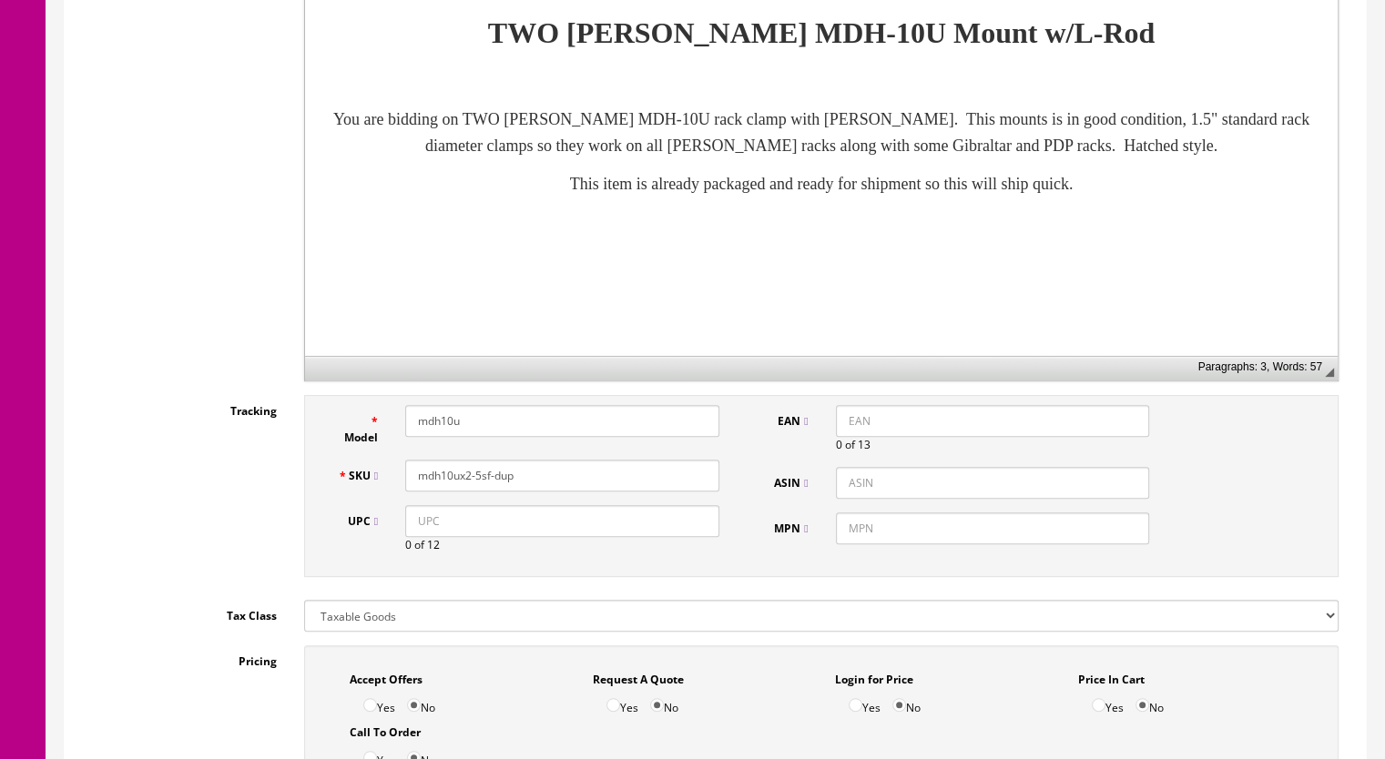
drag, startPoint x: 528, startPoint y: 474, endPoint x: 475, endPoint y: 482, distance: 53.3
click at [475, 482] on input "mdh10ux2-5sf-dup" at bounding box center [562, 476] width 314 height 32
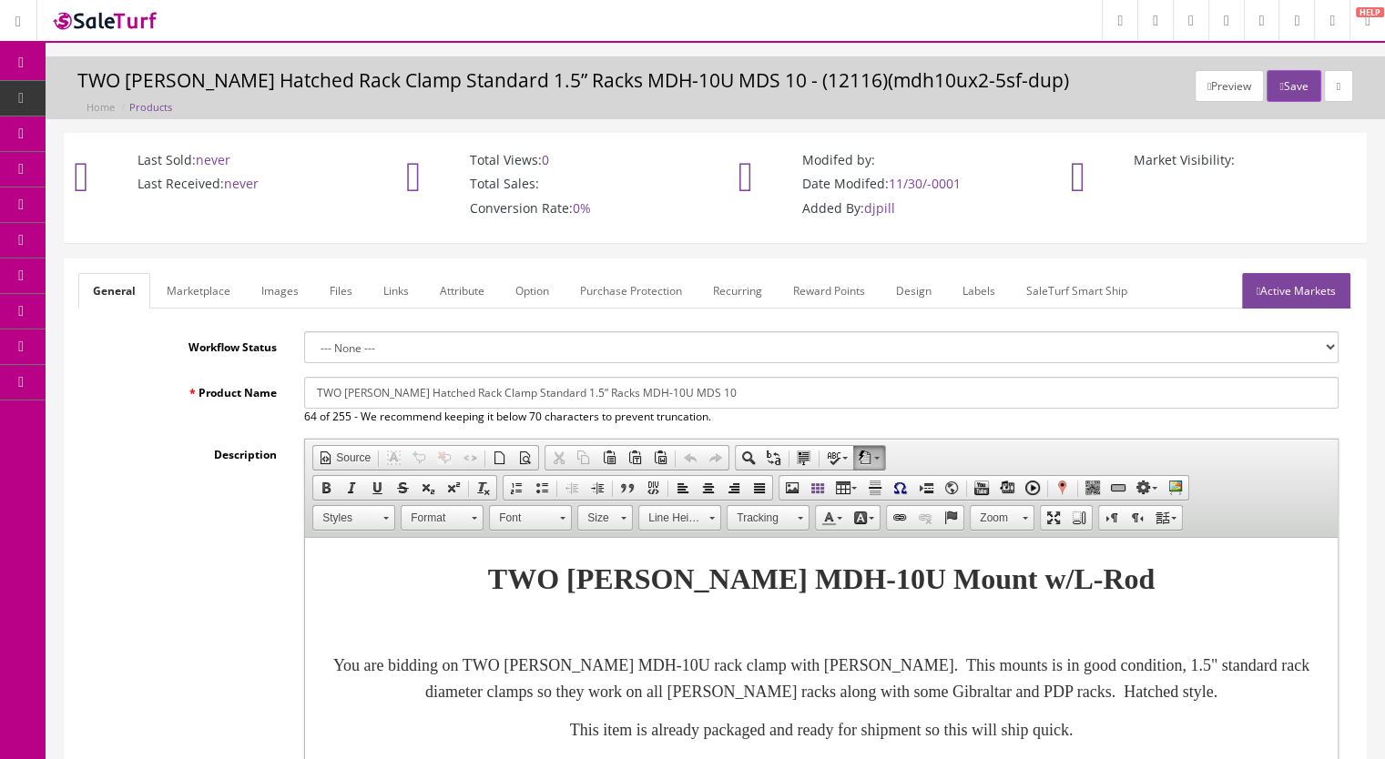
scroll to position [0, 0]
type input "mdh10ux2-6sf"
click at [282, 300] on link "Images" at bounding box center [280, 291] width 66 height 36
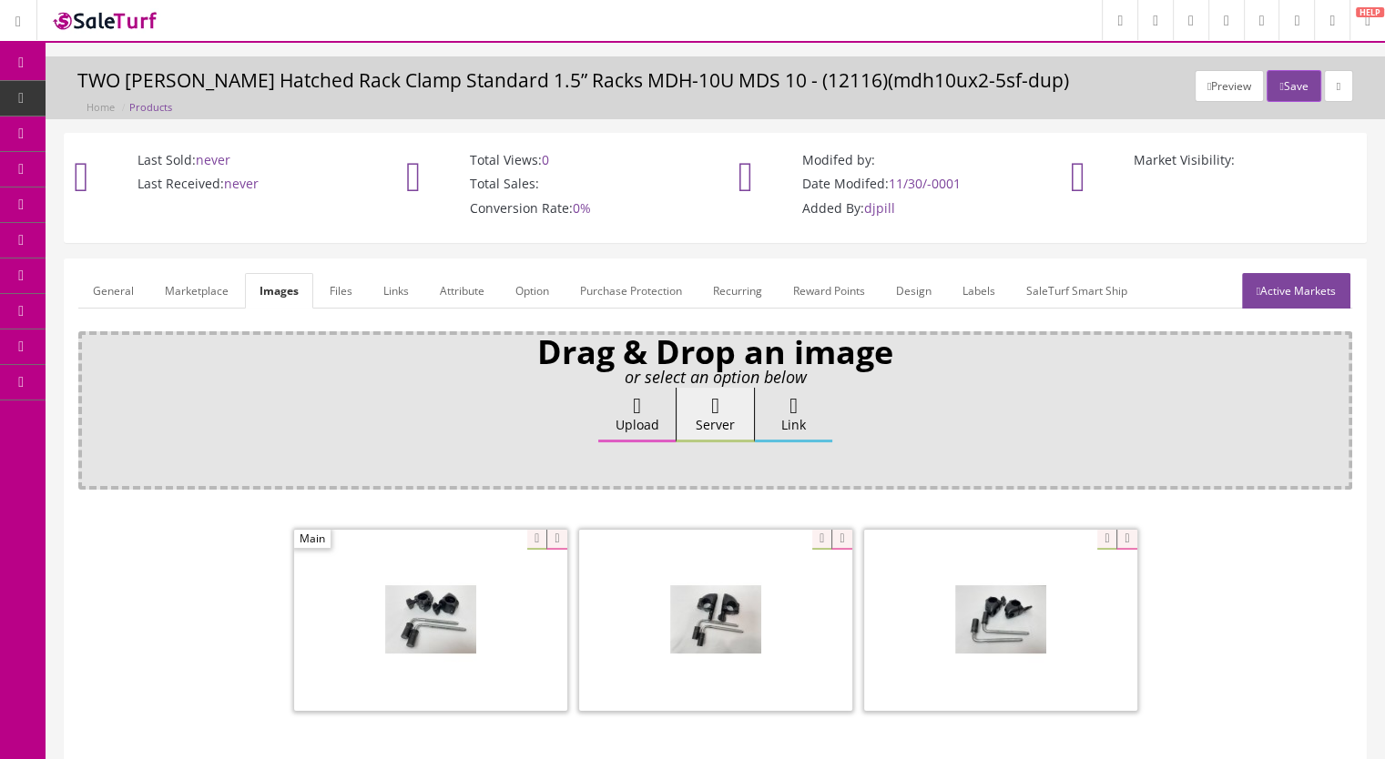
click at [554, 538] on icon at bounding box center [556, 540] width 20 height 20
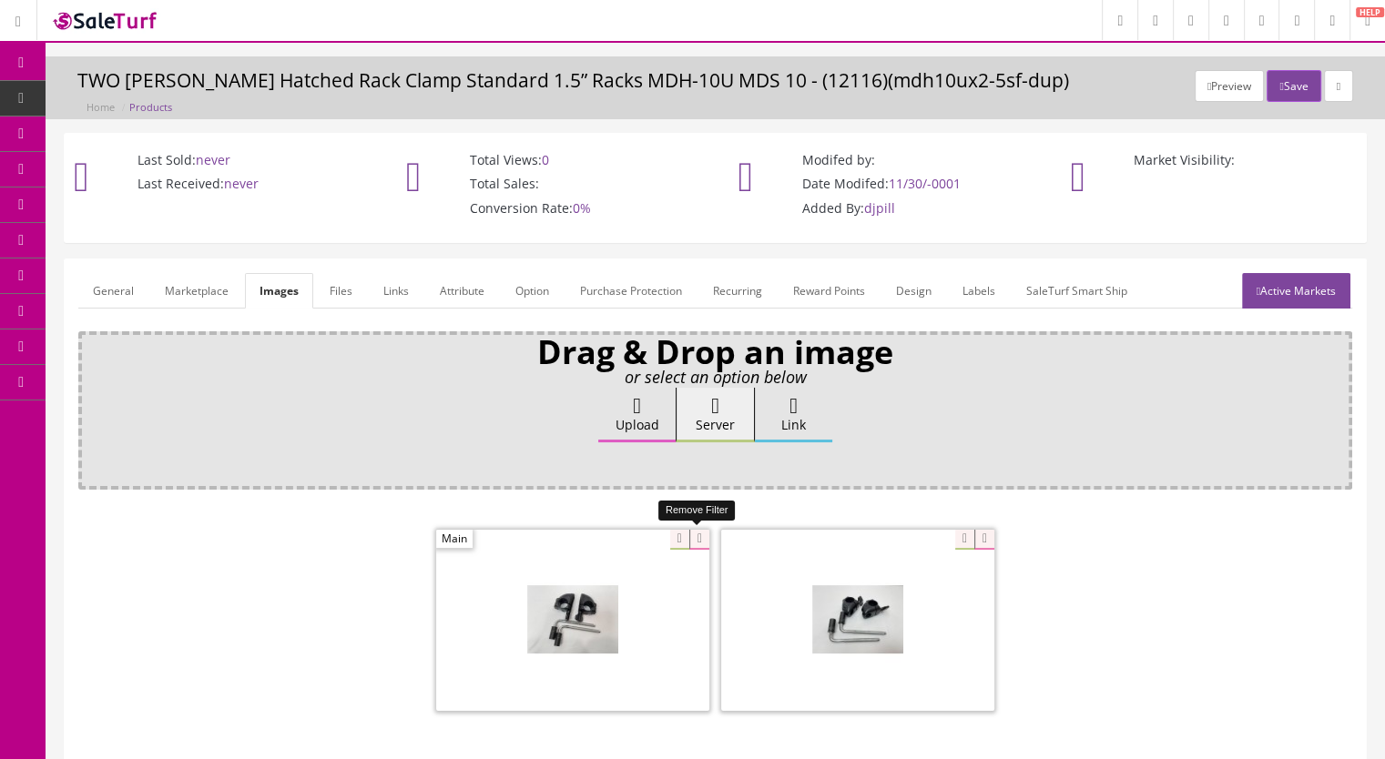
click at [694, 536] on icon at bounding box center [699, 540] width 20 height 20
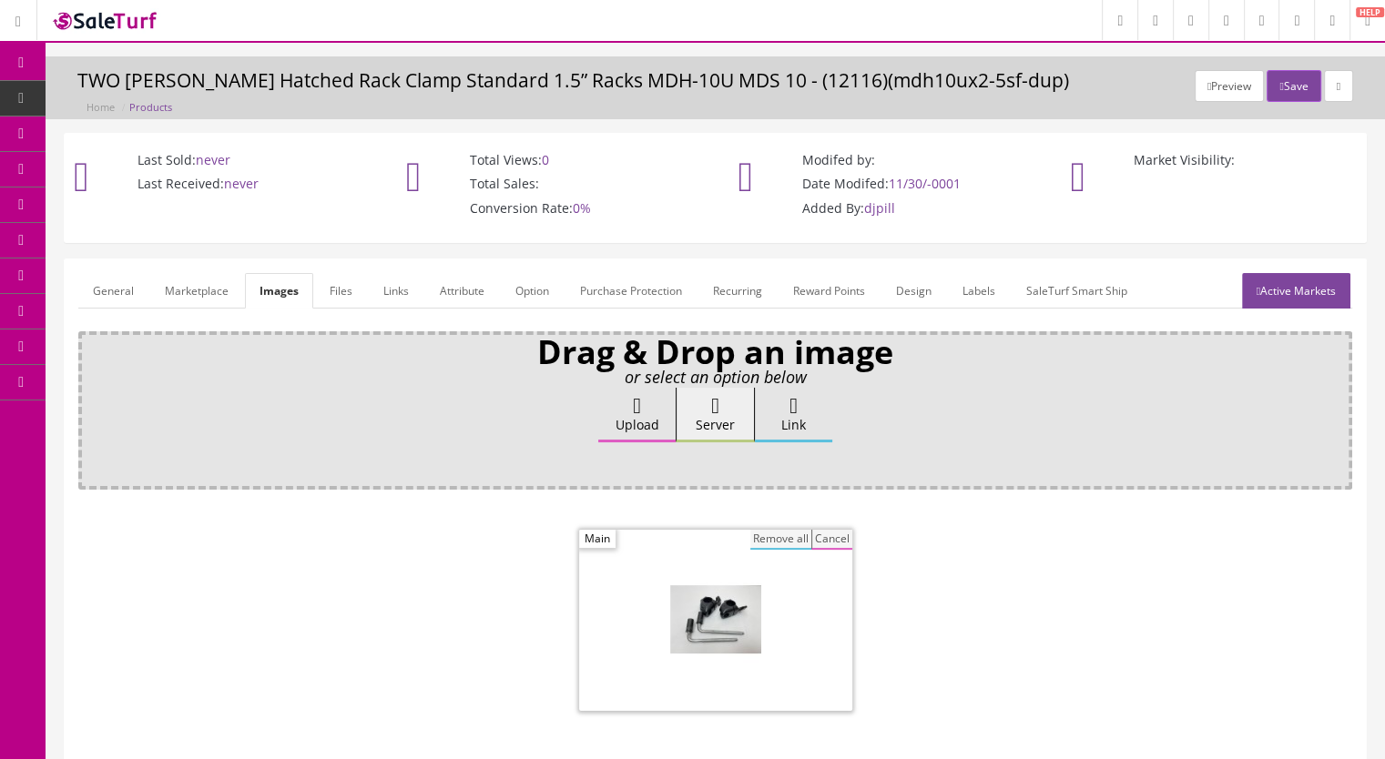
click at [771, 540] on button "Remove all" at bounding box center [780, 540] width 61 height 20
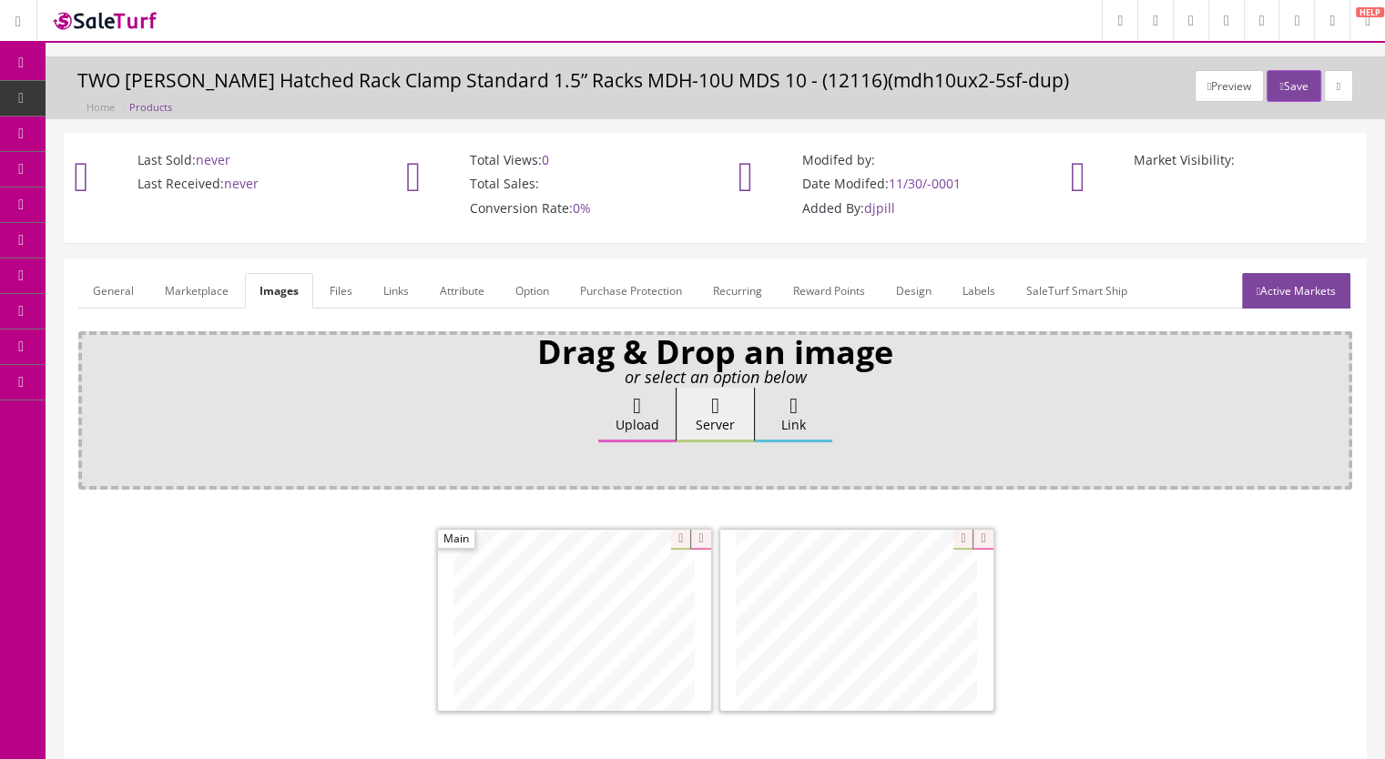
click at [127, 287] on link "General" at bounding box center [113, 291] width 70 height 36
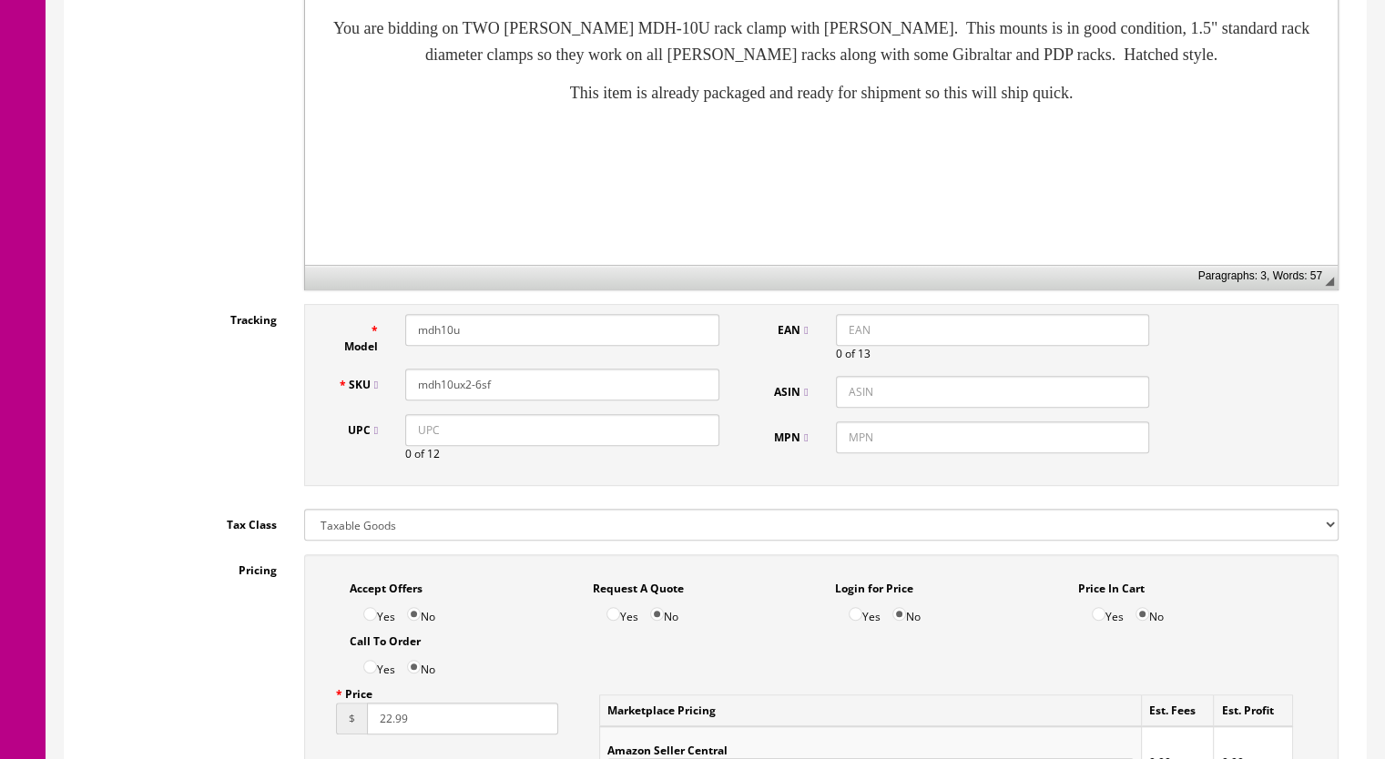
scroll to position [1093, 0]
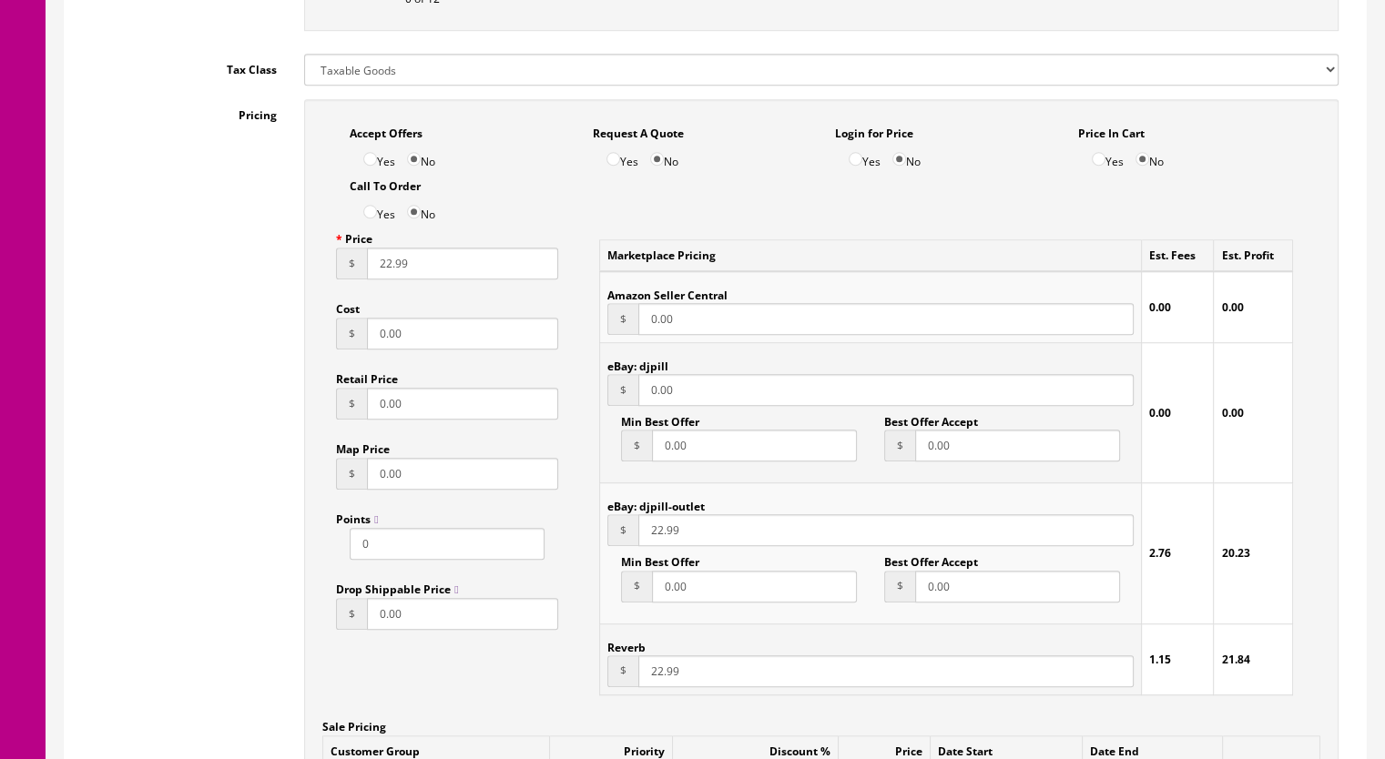
click at [383, 269] on input "22.99" at bounding box center [462, 264] width 191 height 32
type input "21.99"
click at [654, 674] on input "22.99" at bounding box center [885, 672] width 495 height 32
type input "21.99"
click at [652, 536] on input "22.99" at bounding box center [885, 531] width 495 height 32
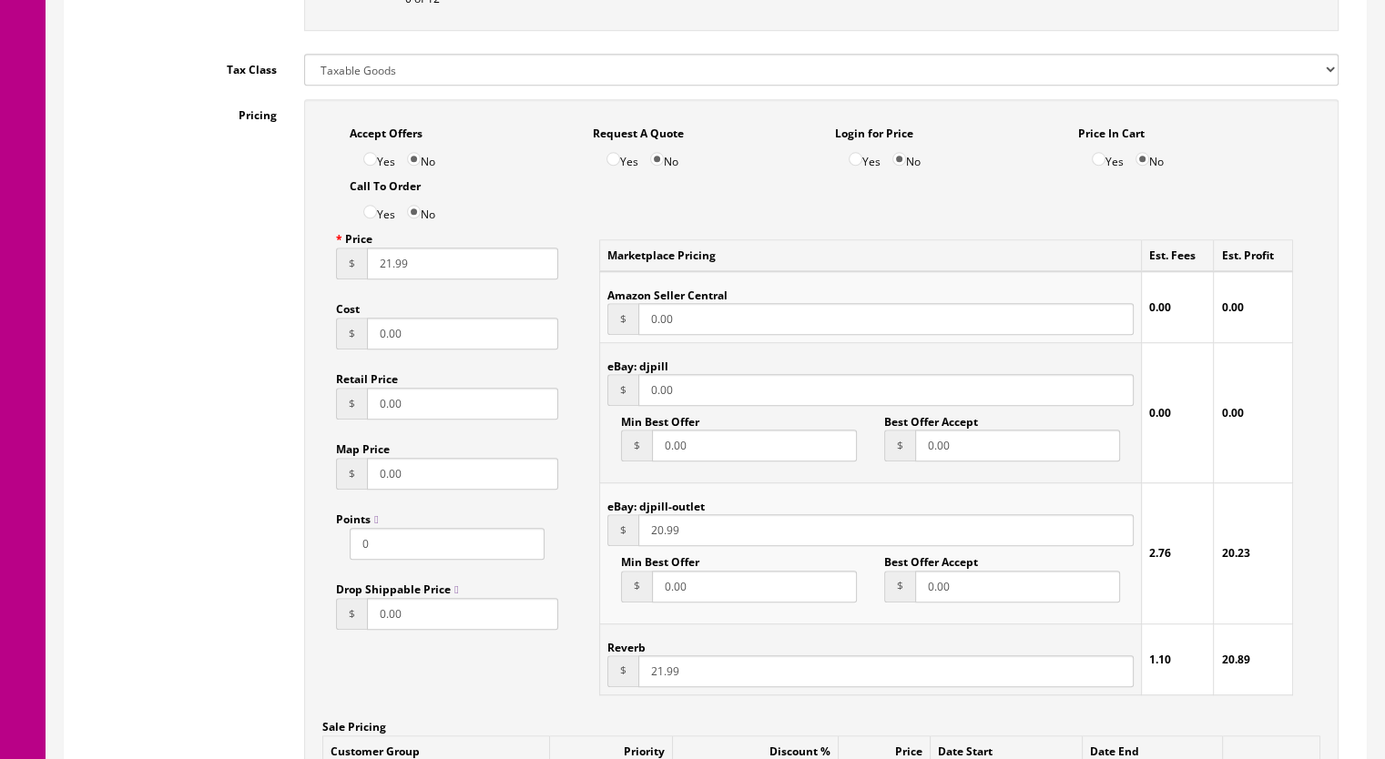
type input "20.99"
click at [656, 678] on input "21.99" at bounding box center [885, 672] width 495 height 32
type input "20.99"
click at [385, 265] on input "21.99" at bounding box center [462, 264] width 191 height 32
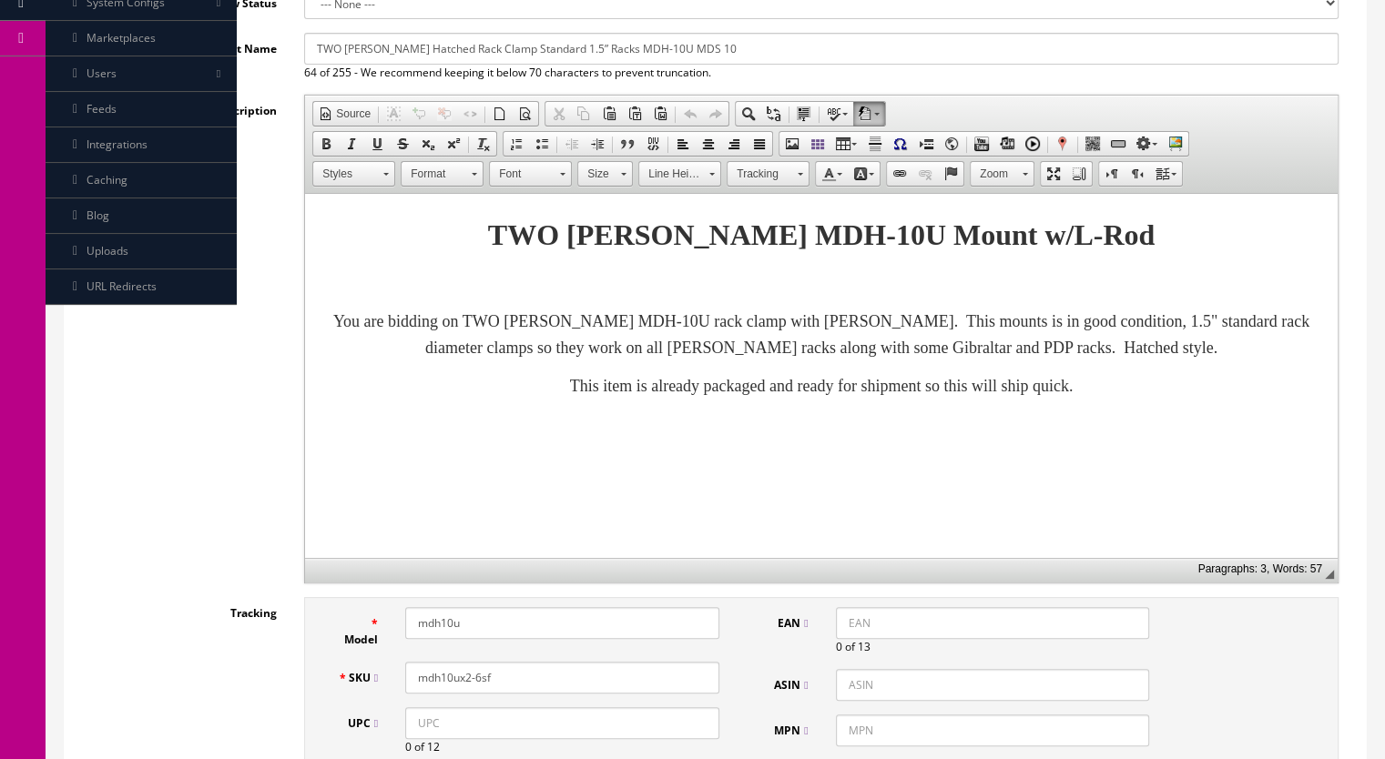
scroll to position [0, 0]
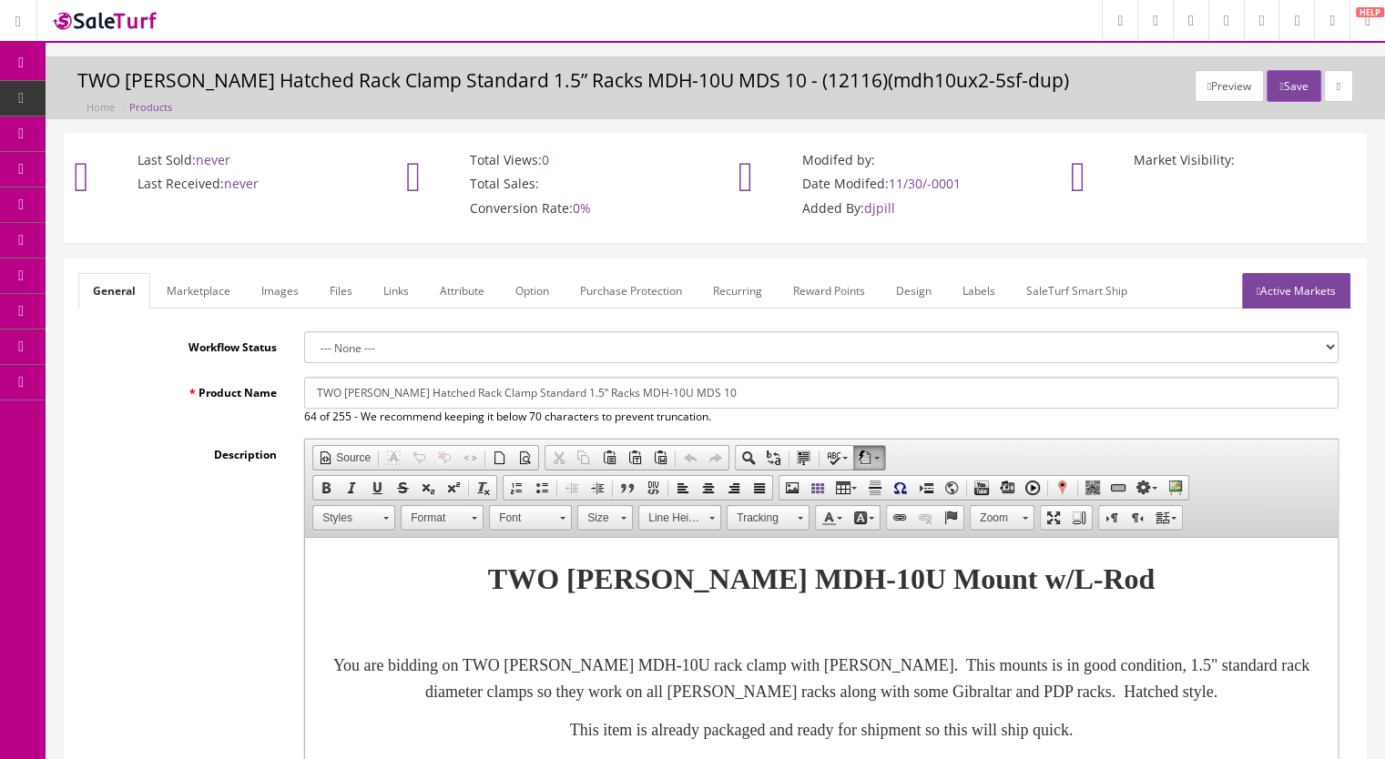
type input "20.99"
click at [1301, 288] on link "Active Markets" at bounding box center [1296, 291] width 108 height 36
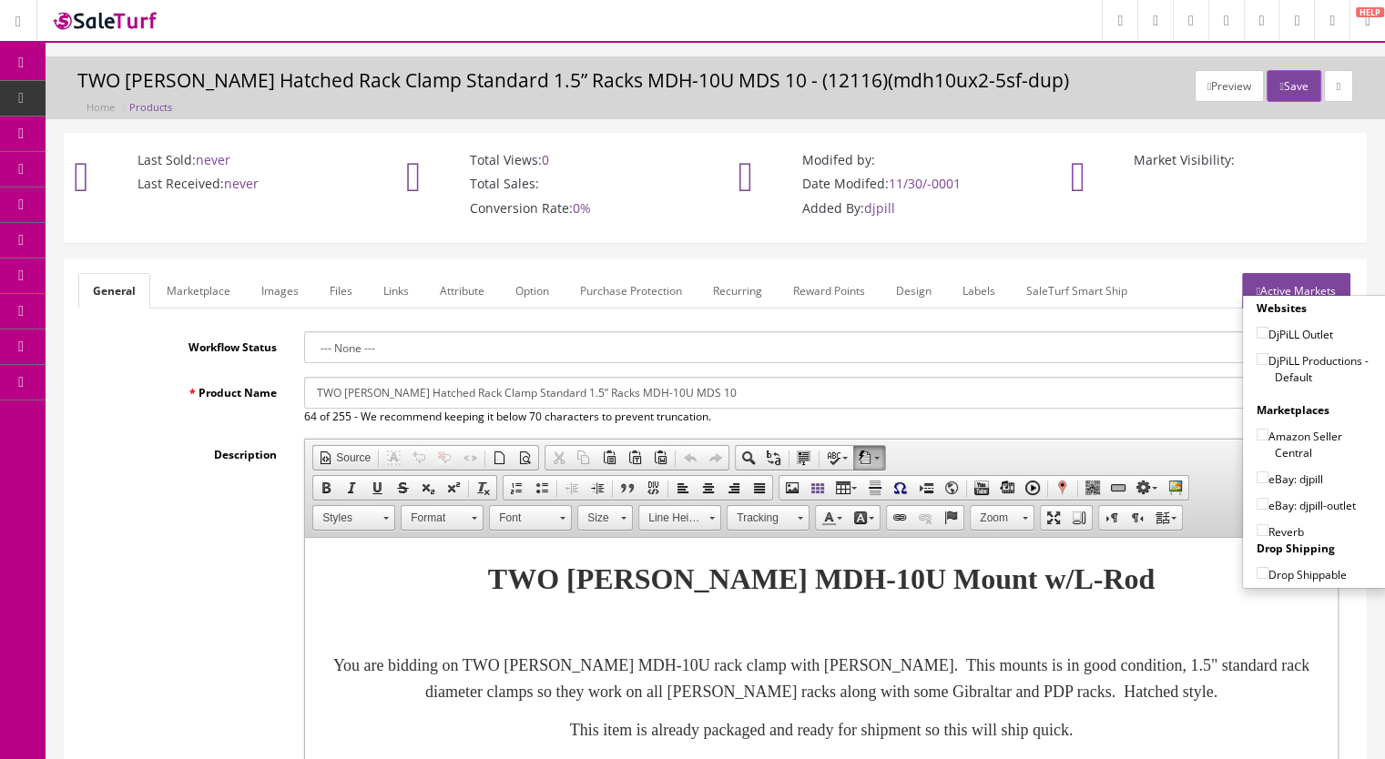
click at [1258, 357] on input"] "DjPiLL Productions - Default" at bounding box center [1263, 359] width 12 height 12
checkbox input"] "true"
click at [1258, 476] on input"] "eBay: djpill" at bounding box center [1263, 478] width 12 height 12
click at [1257, 478] on input"] "eBay: djpill" at bounding box center [1263, 478] width 12 height 12
checkbox input"] "false"
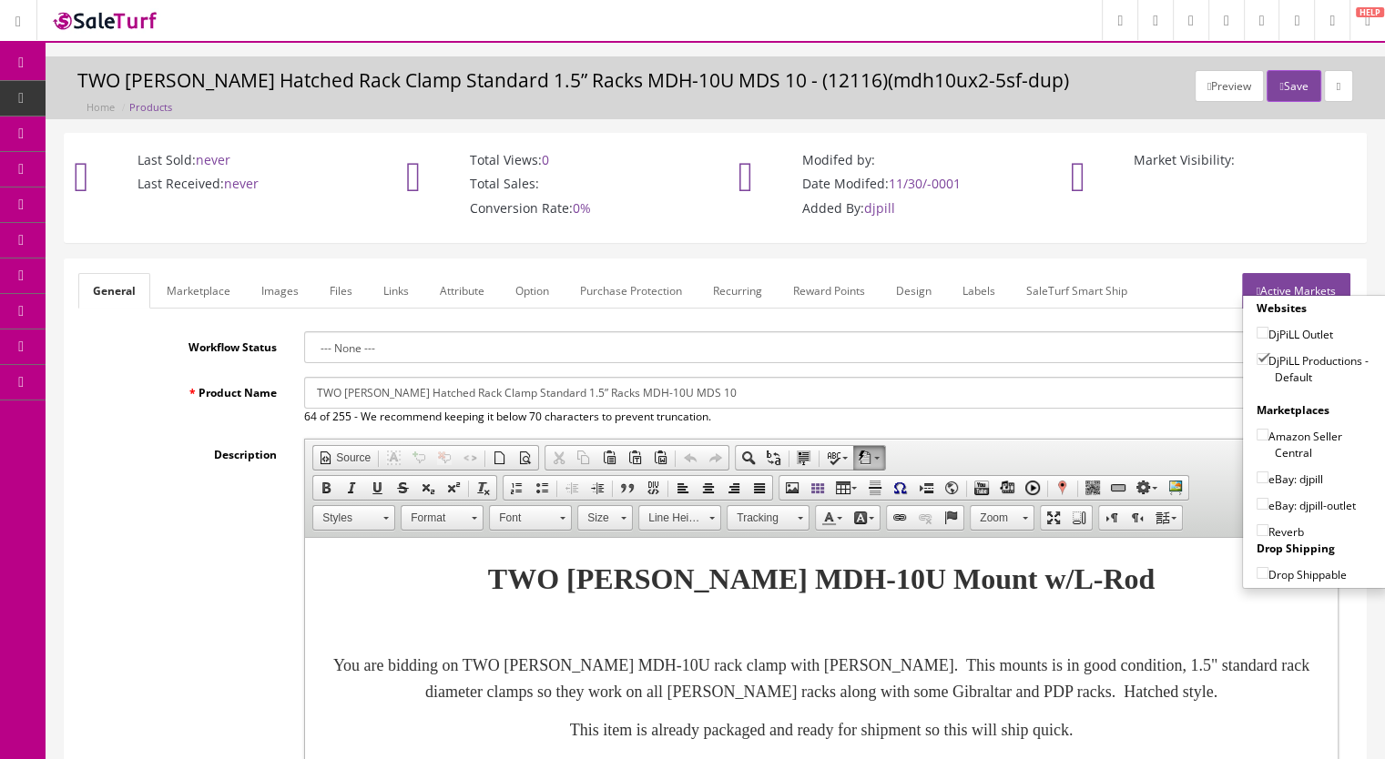
click at [1257, 498] on input"] "eBay: djpill-outlet" at bounding box center [1263, 504] width 12 height 12
checkbox input"] "true"
click at [1257, 525] on input"] "Reverb" at bounding box center [1263, 531] width 12 height 12
checkbox input"] "true"
click at [1282, 83] on button "Save" at bounding box center [1294, 86] width 54 height 32
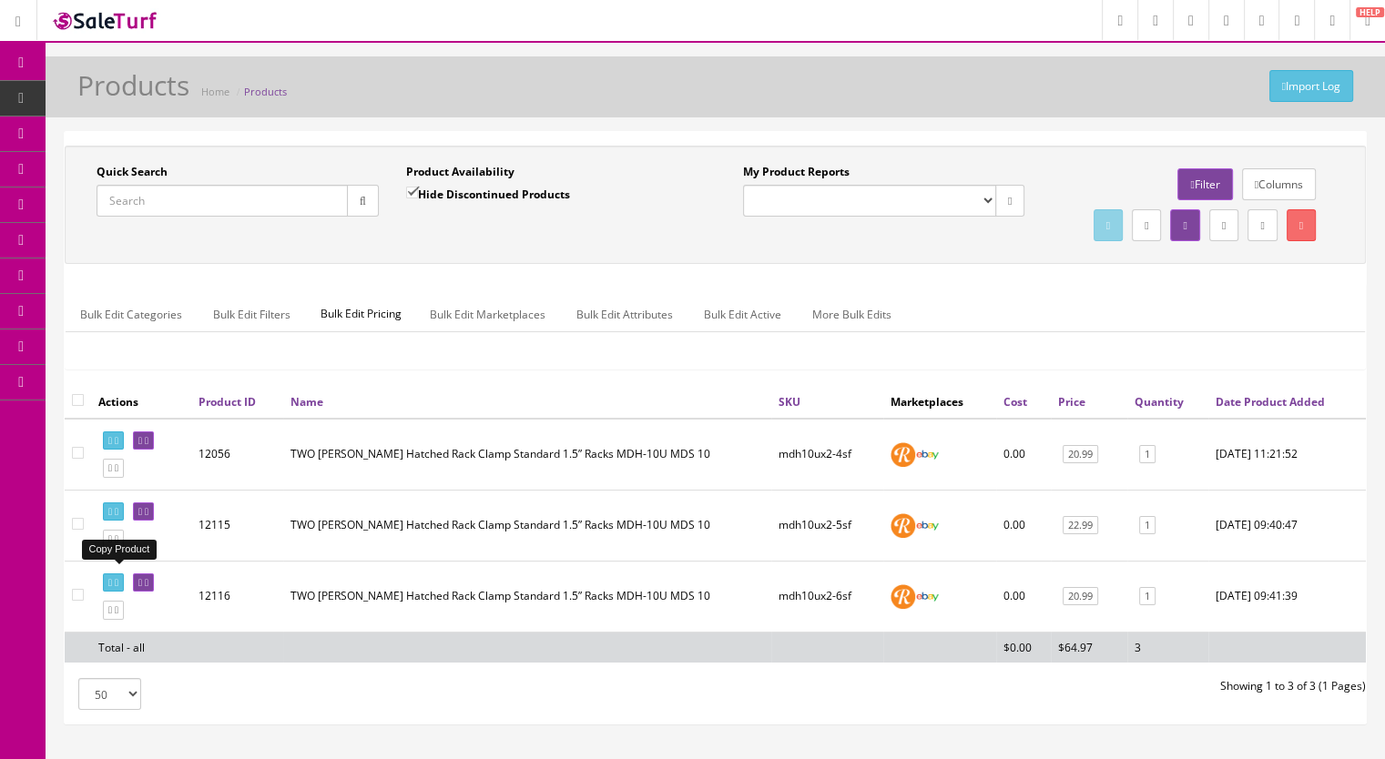
click at [112, 545] on icon at bounding box center [110, 540] width 4 height 10
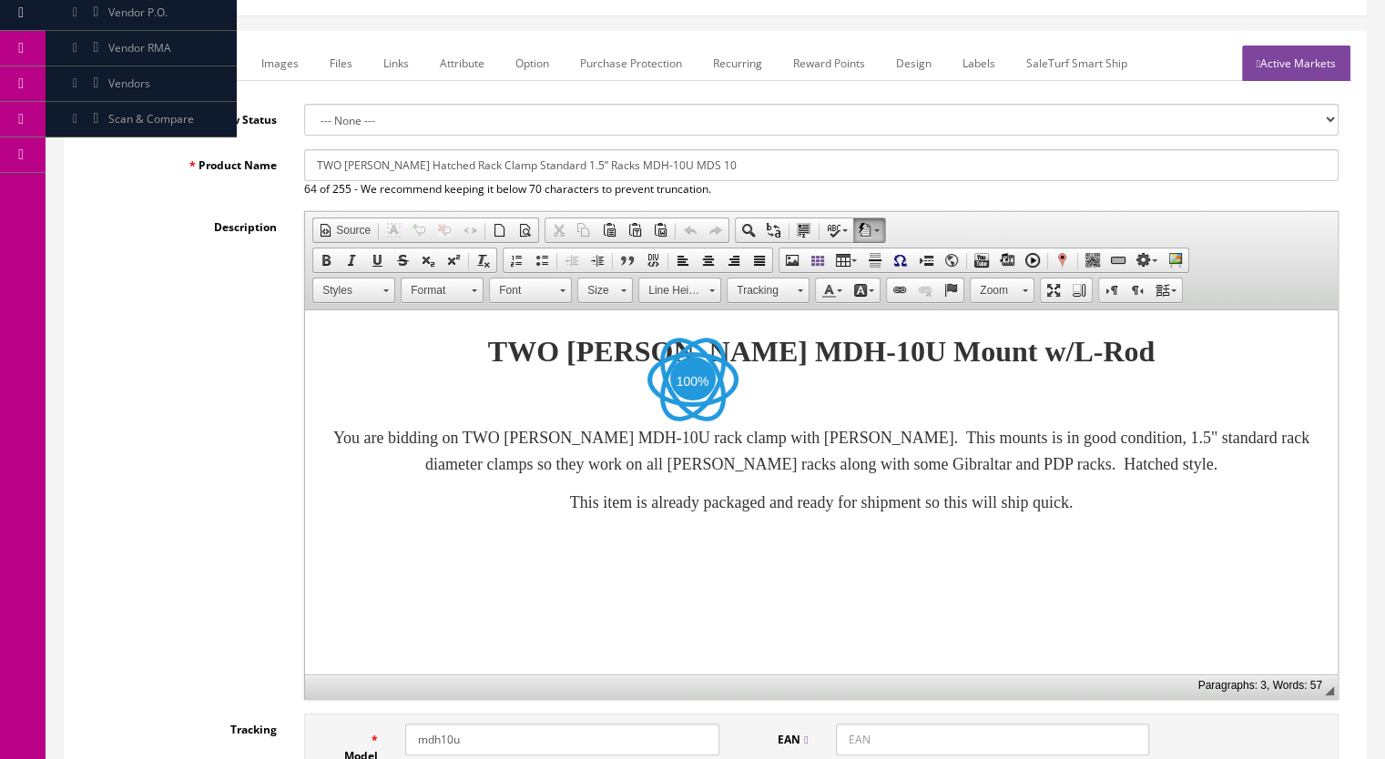
scroll to position [637, 0]
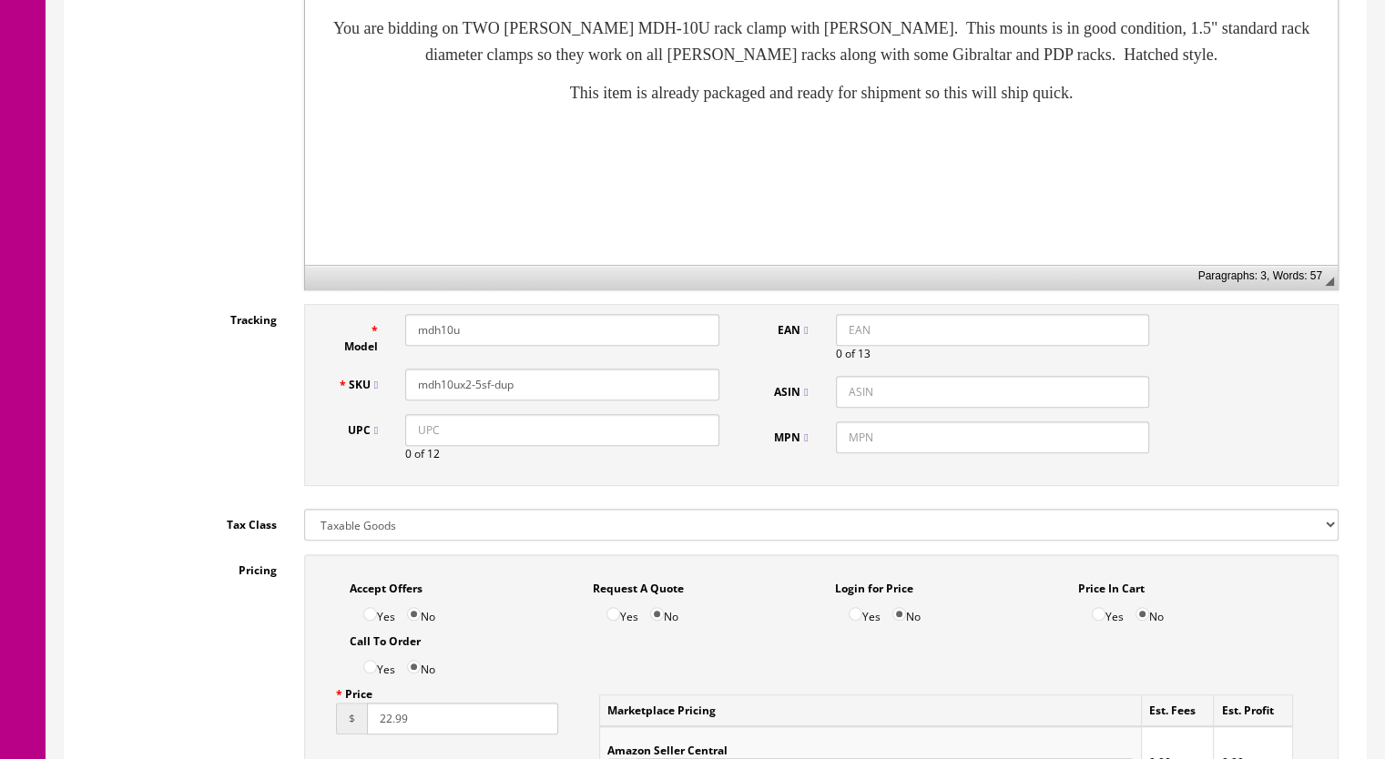
drag, startPoint x: 526, startPoint y: 387, endPoint x: 476, endPoint y: 392, distance: 50.3
click at [476, 392] on input "mdh10ux2-5sf-dup" at bounding box center [562, 385] width 314 height 32
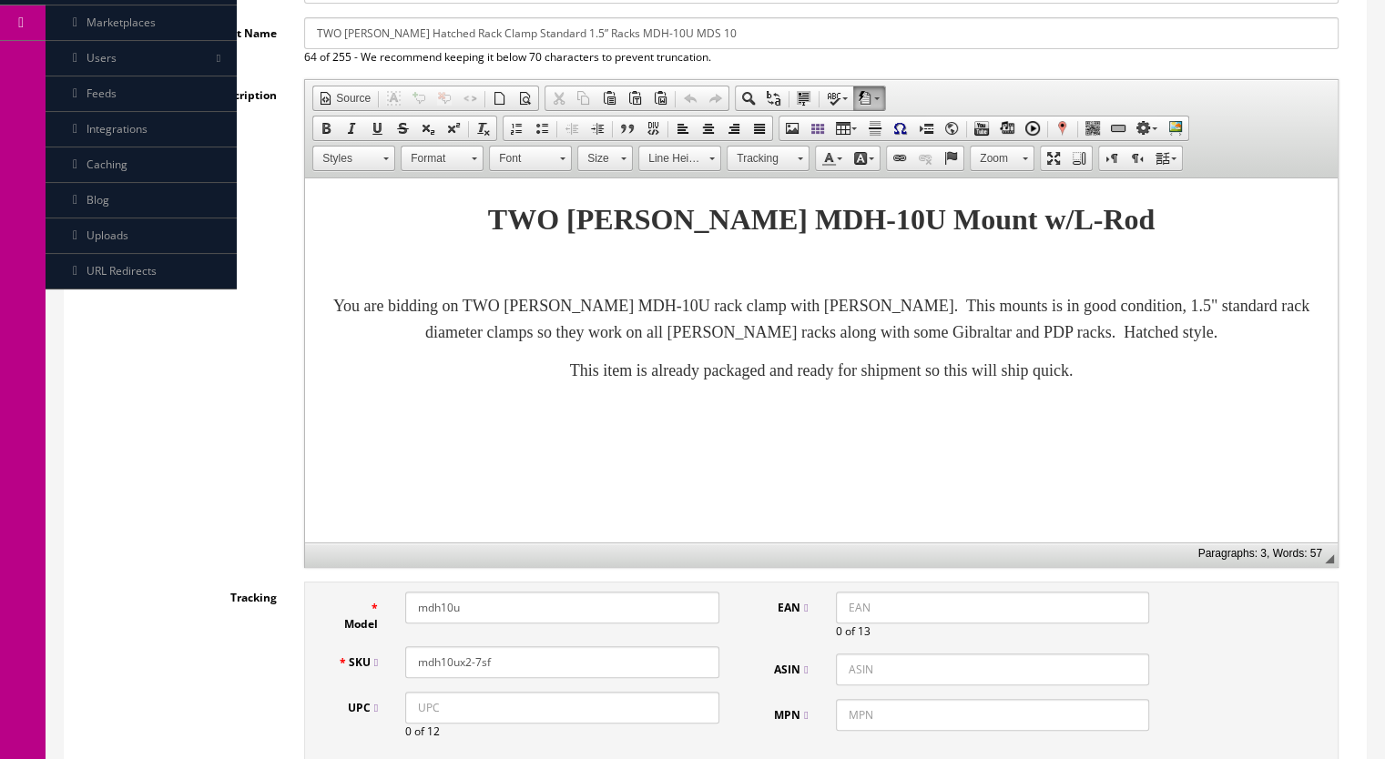
scroll to position [182, 0]
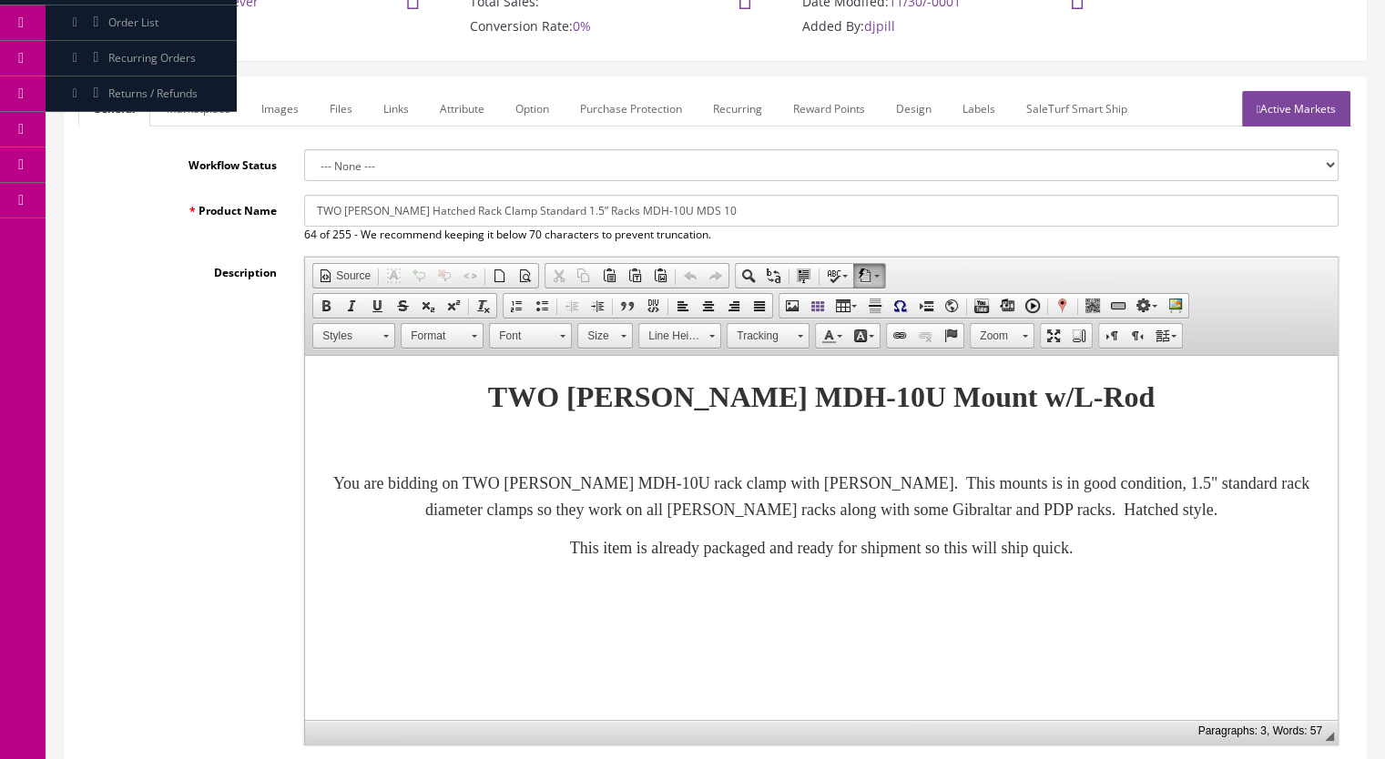
type input "mdh10ux2-7sf"
click at [273, 106] on link "Images" at bounding box center [280, 109] width 66 height 36
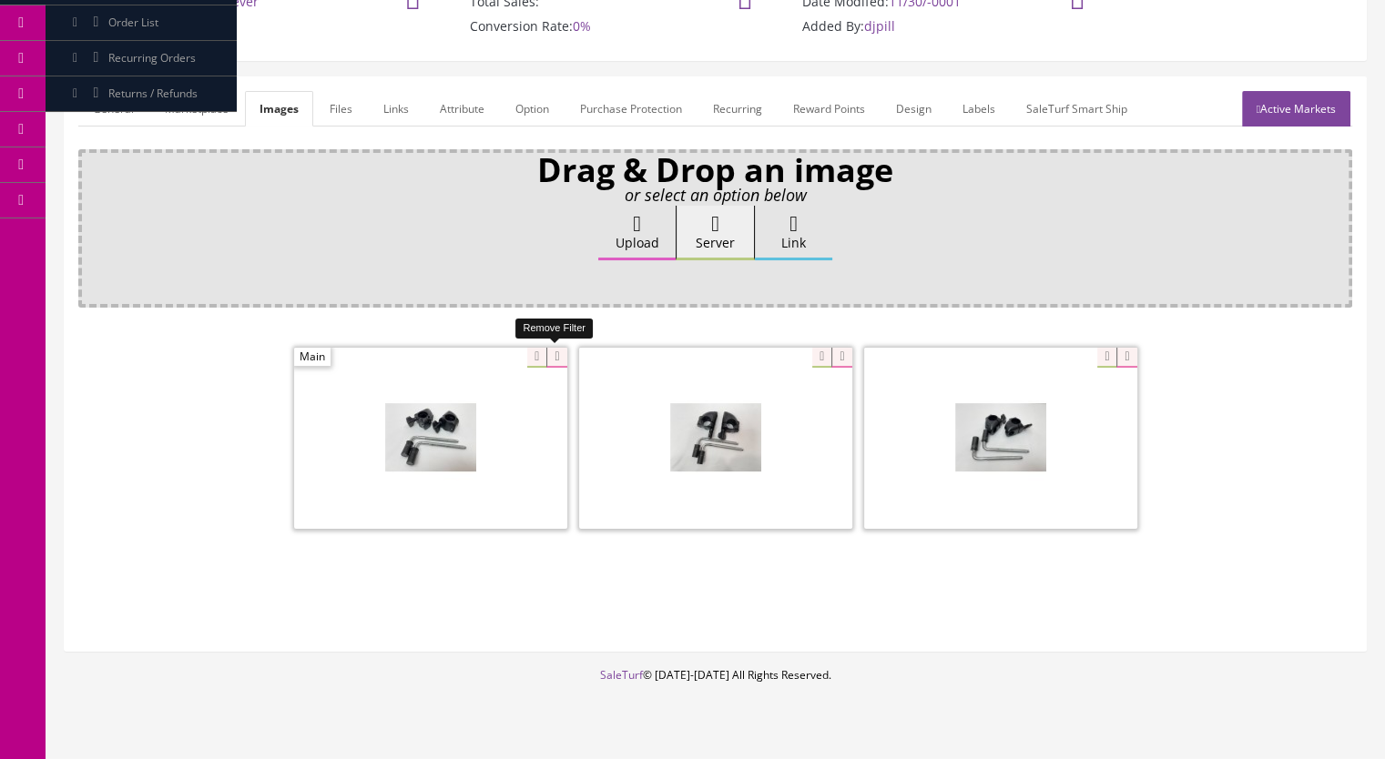
click at [562, 349] on icon at bounding box center [556, 358] width 20 height 20
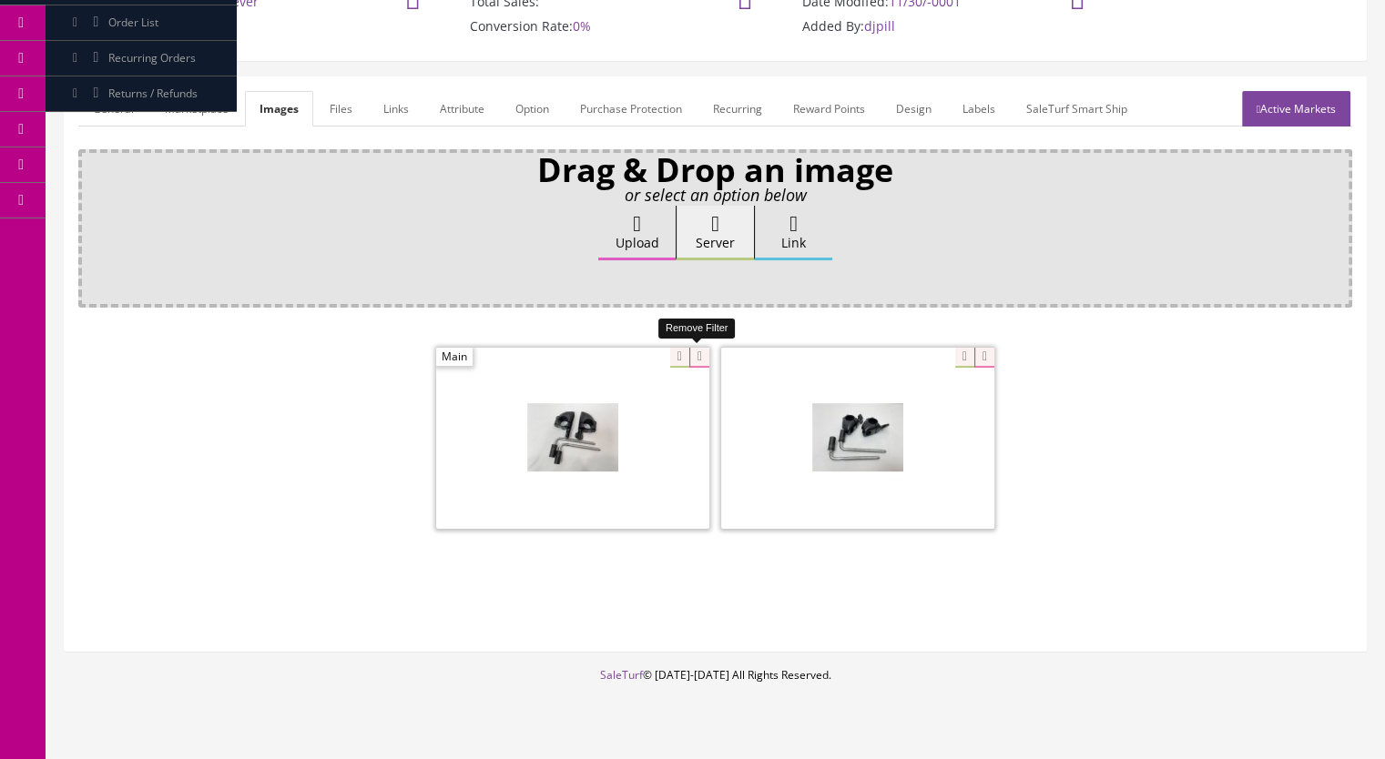
click at [696, 350] on icon at bounding box center [699, 358] width 20 height 20
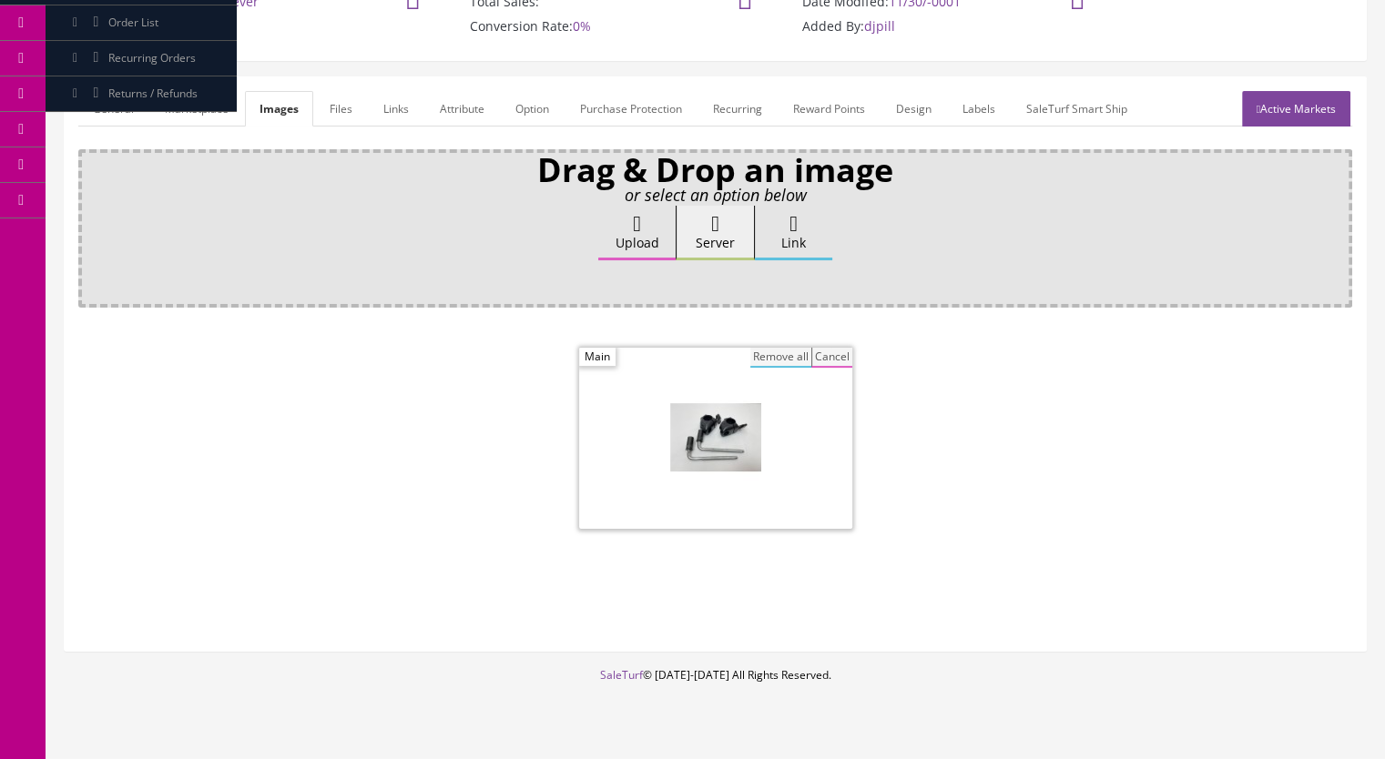
click at [791, 354] on button "Remove all" at bounding box center [780, 358] width 61 height 20
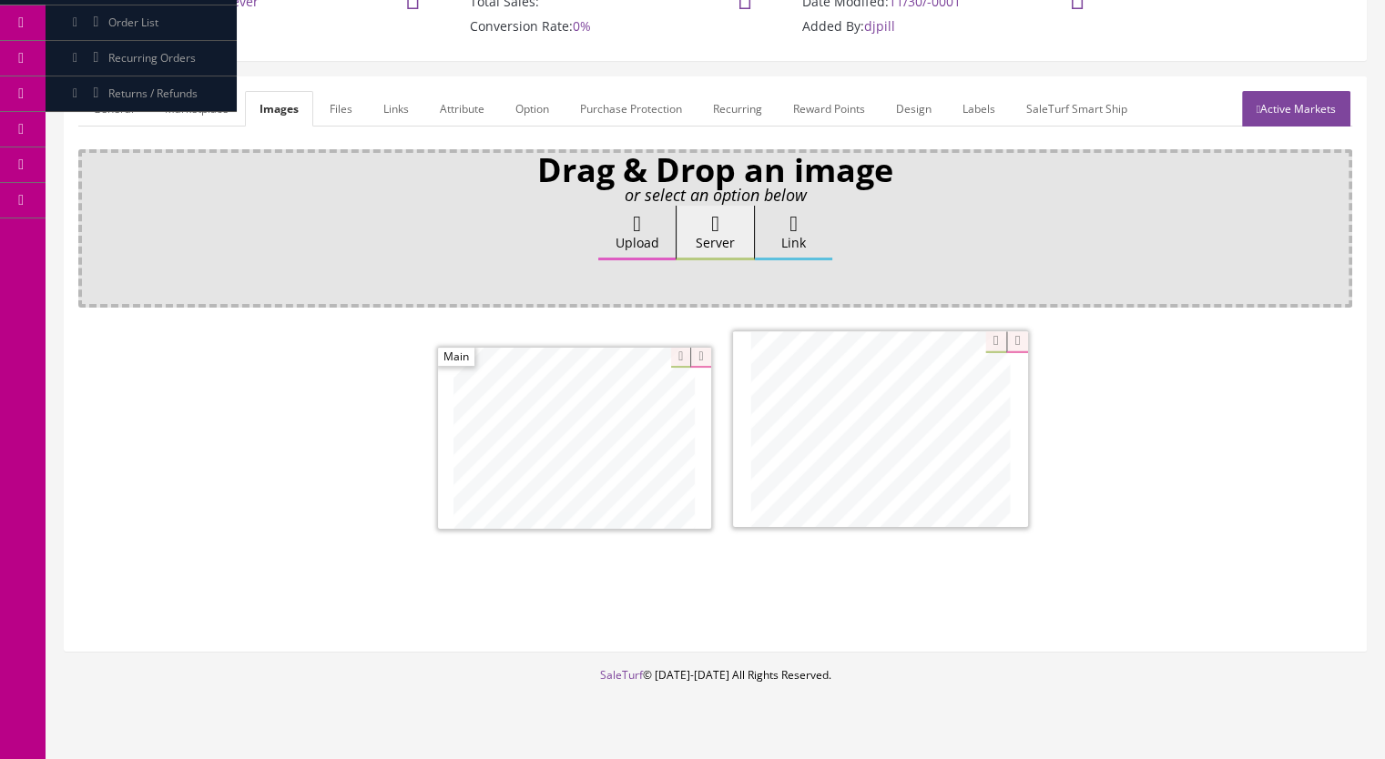
drag, startPoint x: 902, startPoint y: 431, endPoint x: 926, endPoint y: 423, distance: 24.8
click at [1320, 100] on link "Active Markets" at bounding box center [1296, 109] width 108 height 36
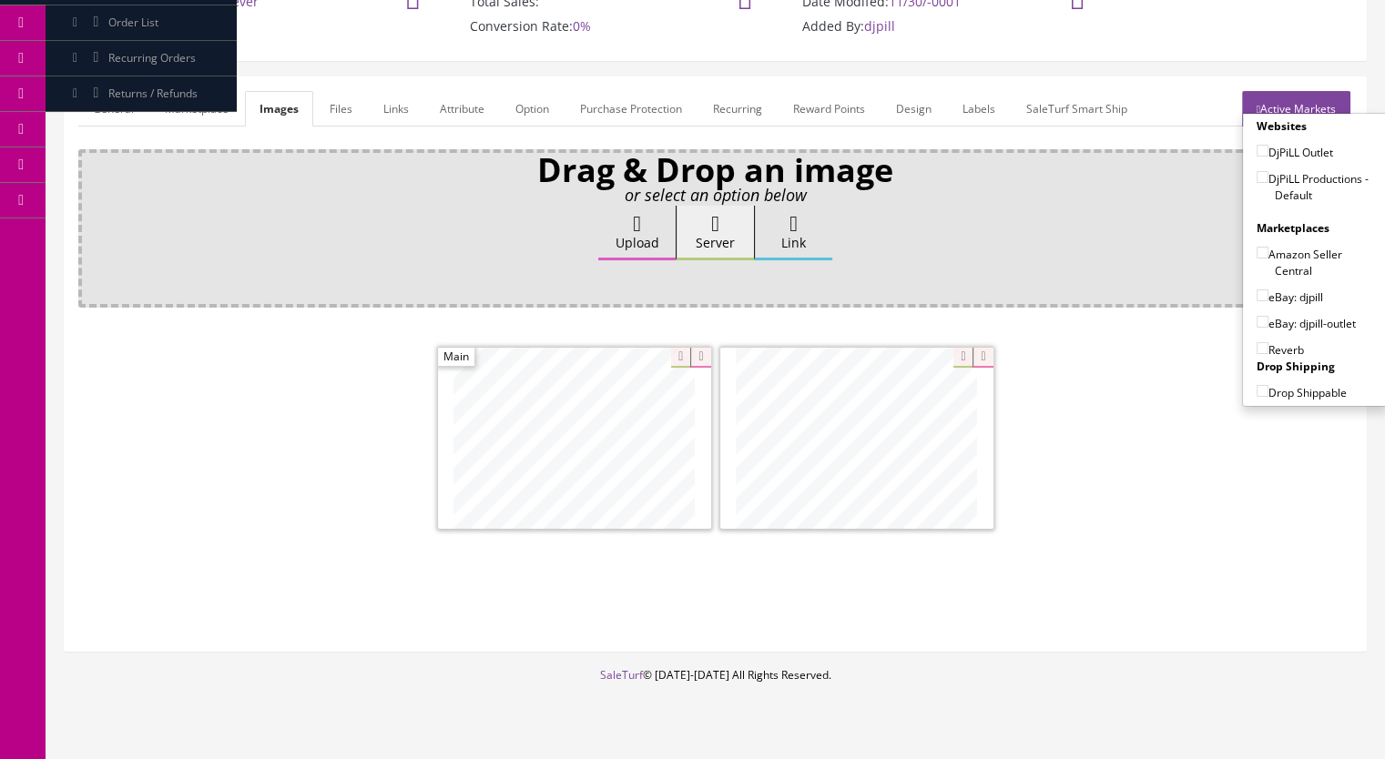
click at [1257, 174] on input"] "DjPiLL Productions - Default" at bounding box center [1263, 177] width 12 height 12
checkbox input"] "true"
click at [1257, 318] on input"] "eBay: djpill-outlet" at bounding box center [1263, 322] width 12 height 12
checkbox input"] "true"
click at [1257, 348] on input"] "Reverb" at bounding box center [1263, 348] width 12 height 12
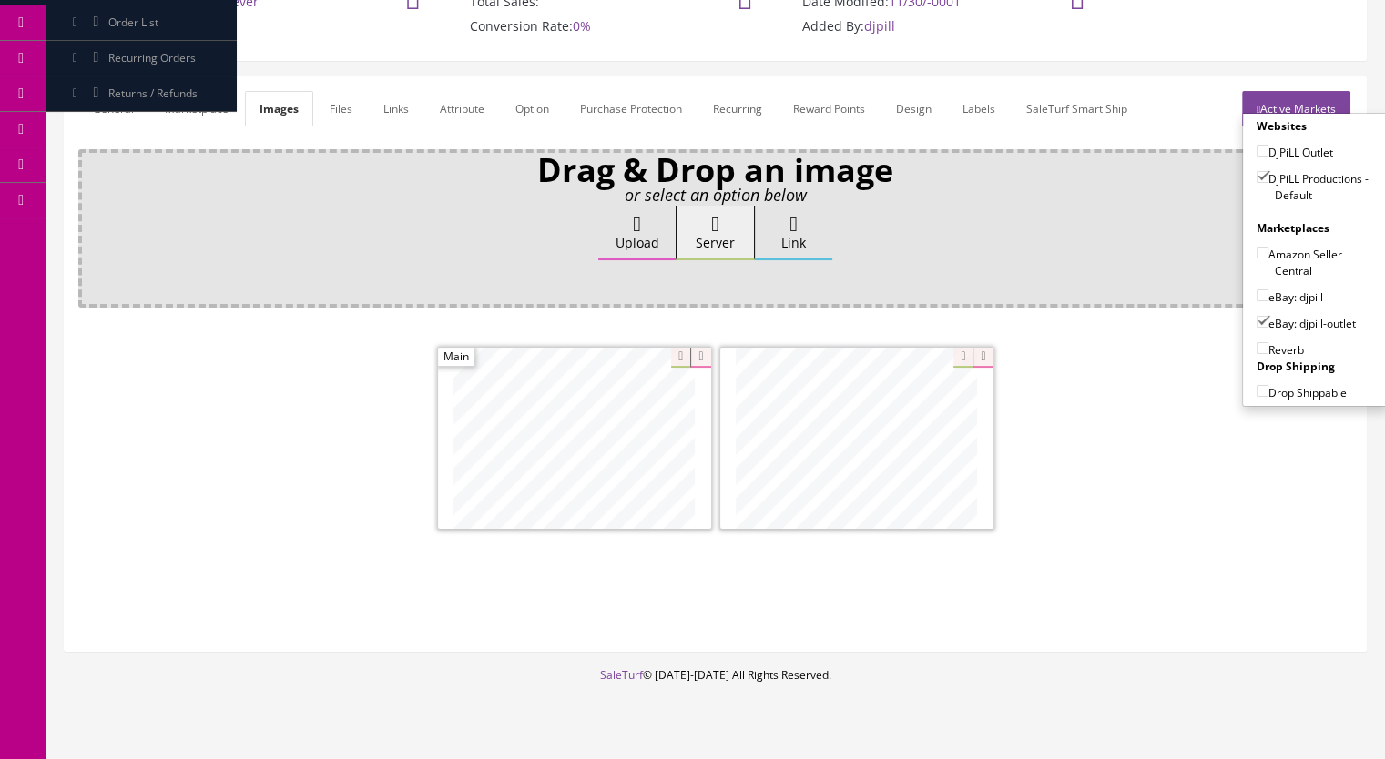
checkbox input"] "true"
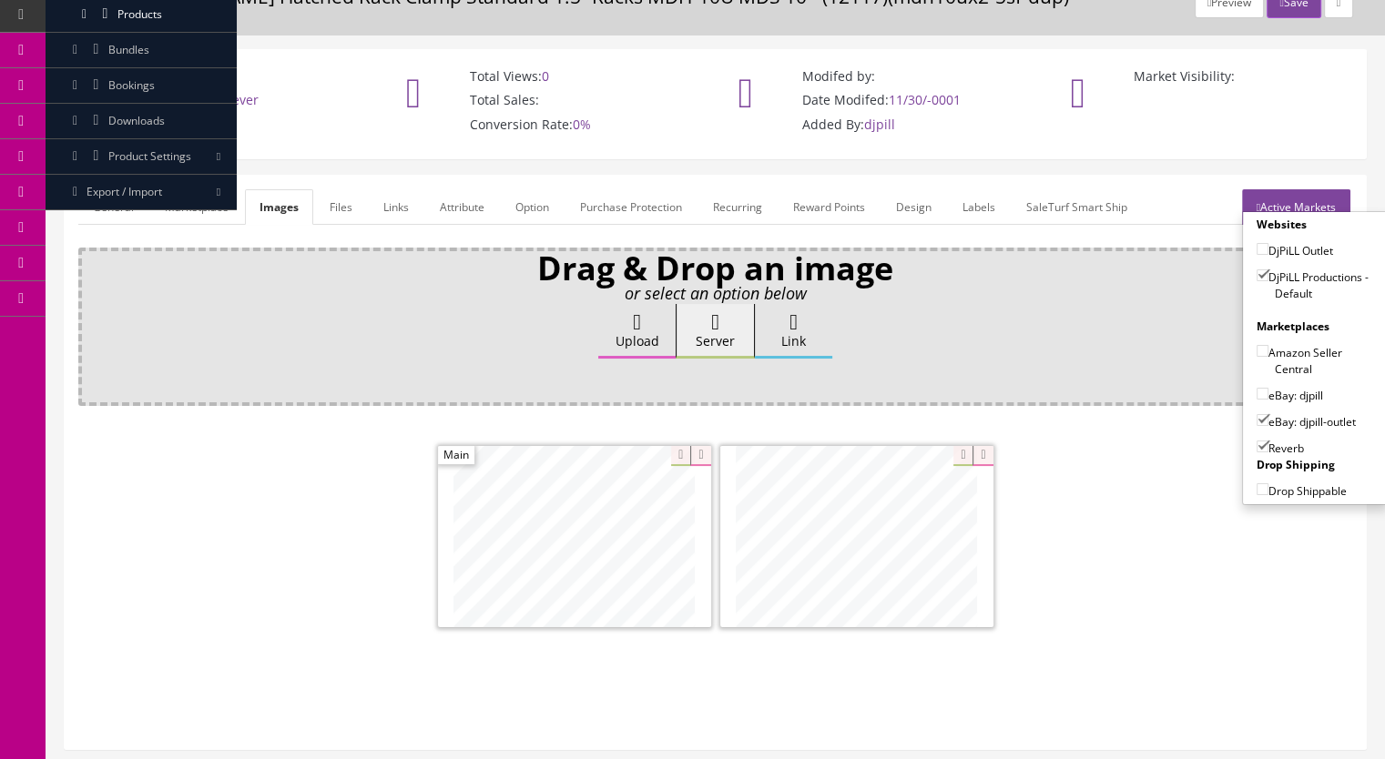
scroll to position [0, 0]
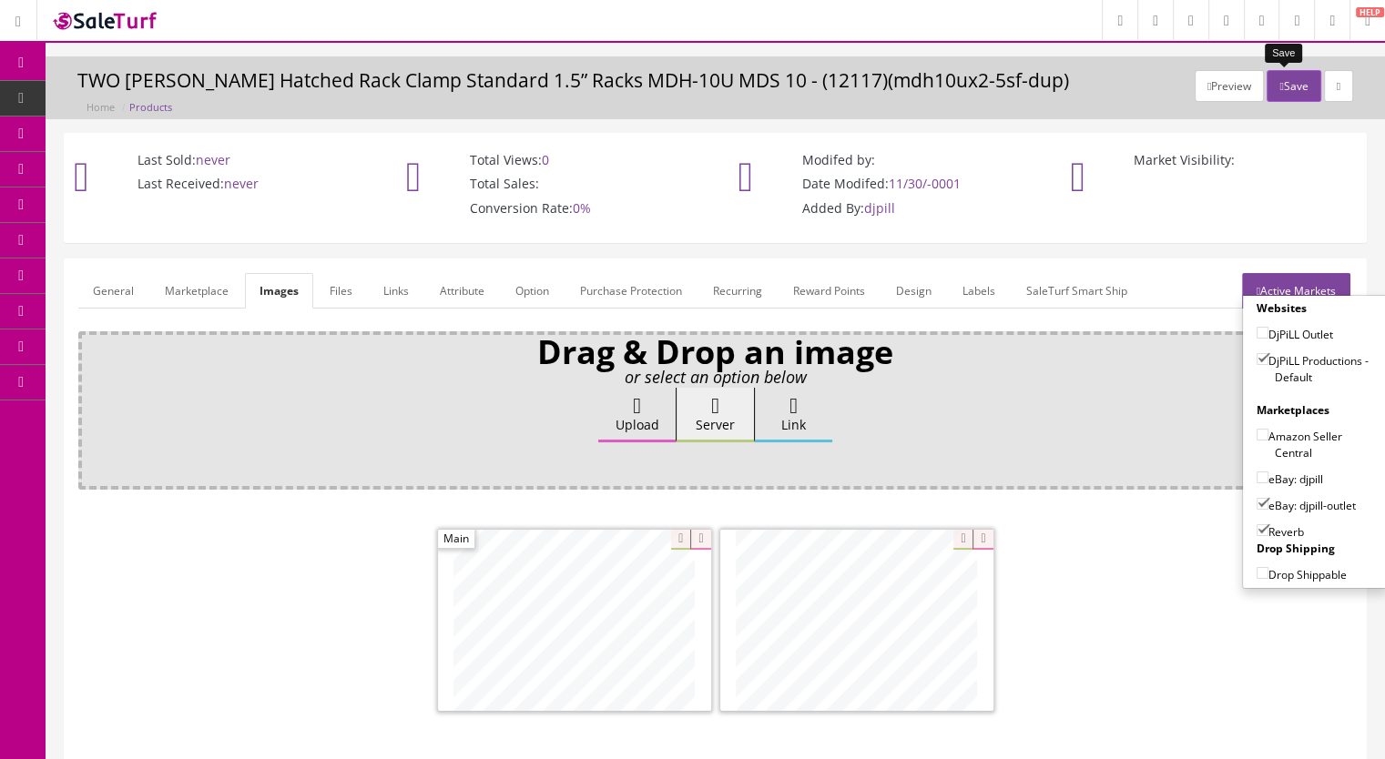
click at [1285, 93] on button "Save" at bounding box center [1294, 86] width 54 height 32
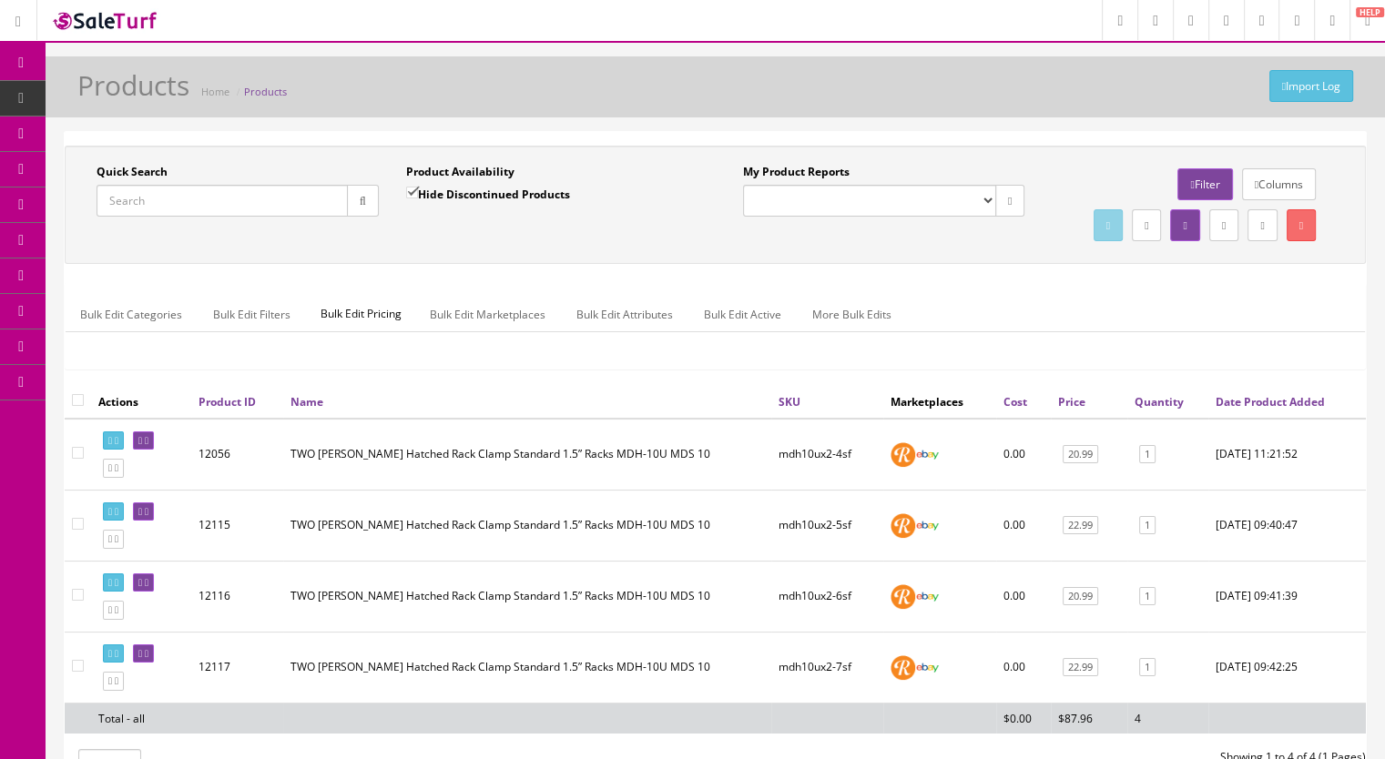
click at [120, 96] on span "Products" at bounding box center [139, 97] width 45 height 15
click at [139, 94] on span "Products" at bounding box center [139, 97] width 45 height 15
